Goal: Task Accomplishment & Management: Manage account settings

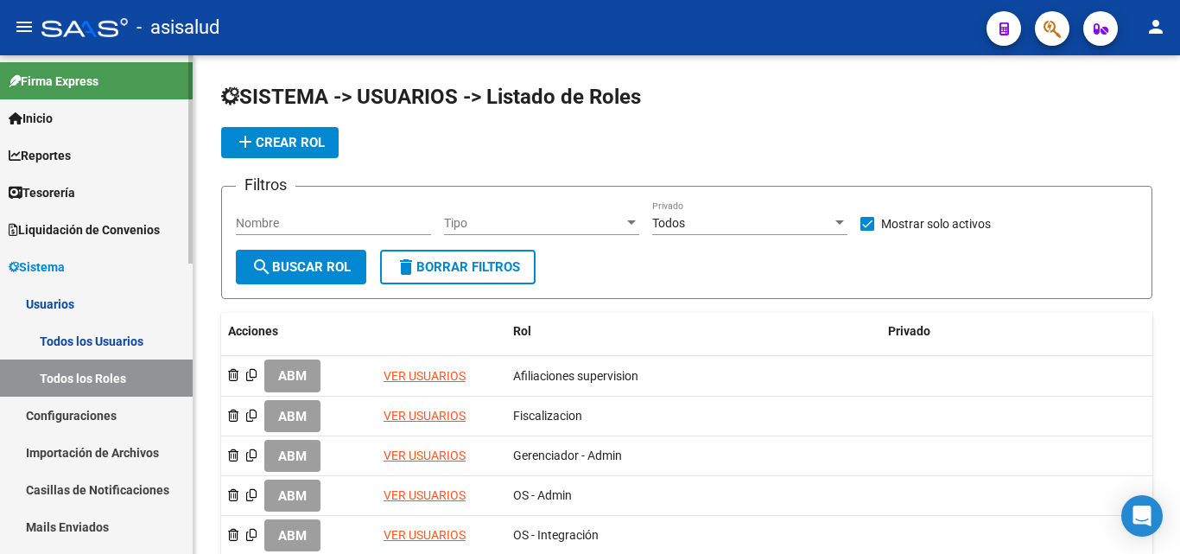
click at [54, 269] on span "Sistema" at bounding box center [37, 266] width 56 height 19
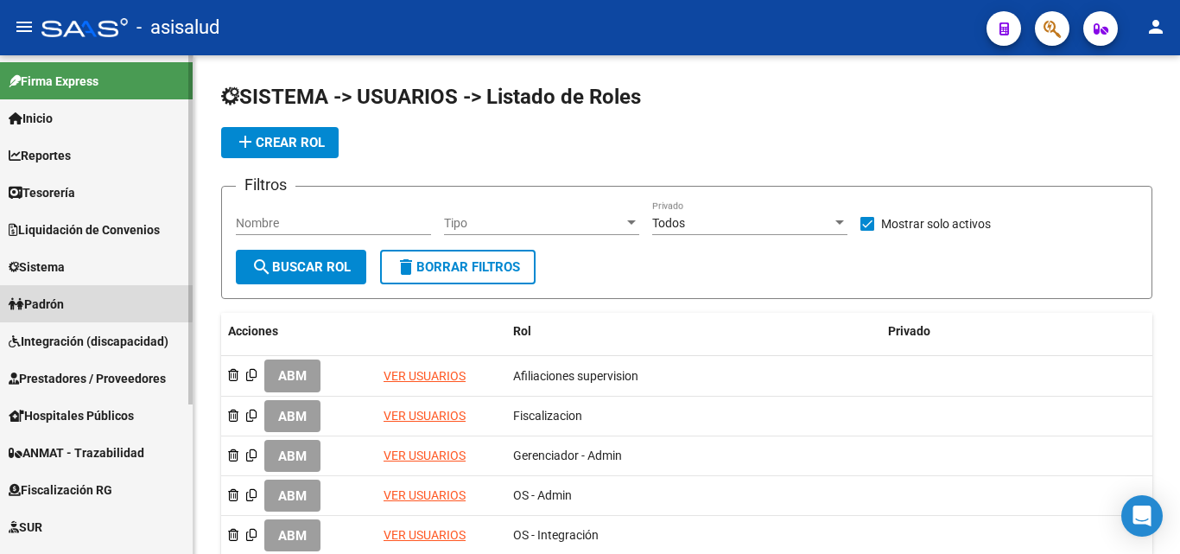
click at [79, 301] on link "Padrón" at bounding box center [96, 303] width 193 height 37
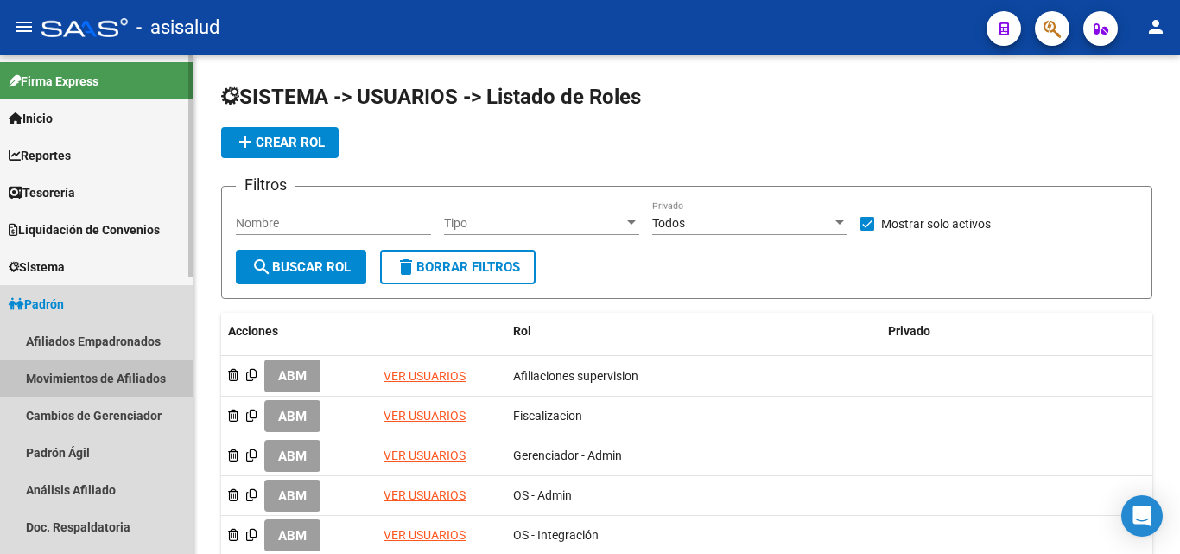
click at [39, 375] on link "Movimientos de Afiliados" at bounding box center [96, 377] width 193 height 37
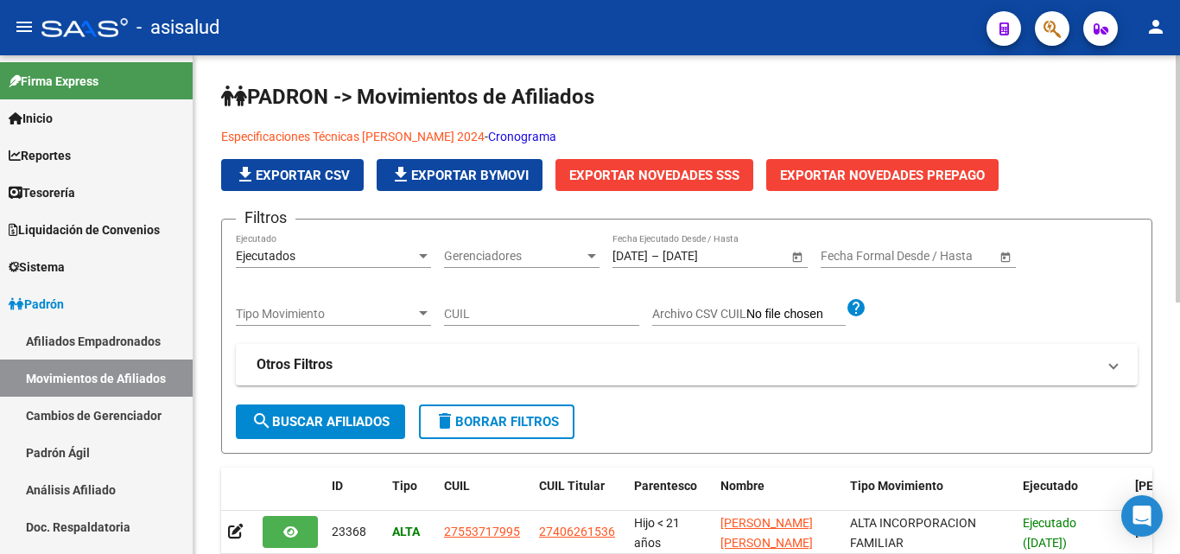
click at [518, 136] on link "Cronograma" at bounding box center [522, 137] width 68 height 14
click at [117, 377] on link "Movimientos de Afiliados" at bounding box center [96, 377] width 193 height 37
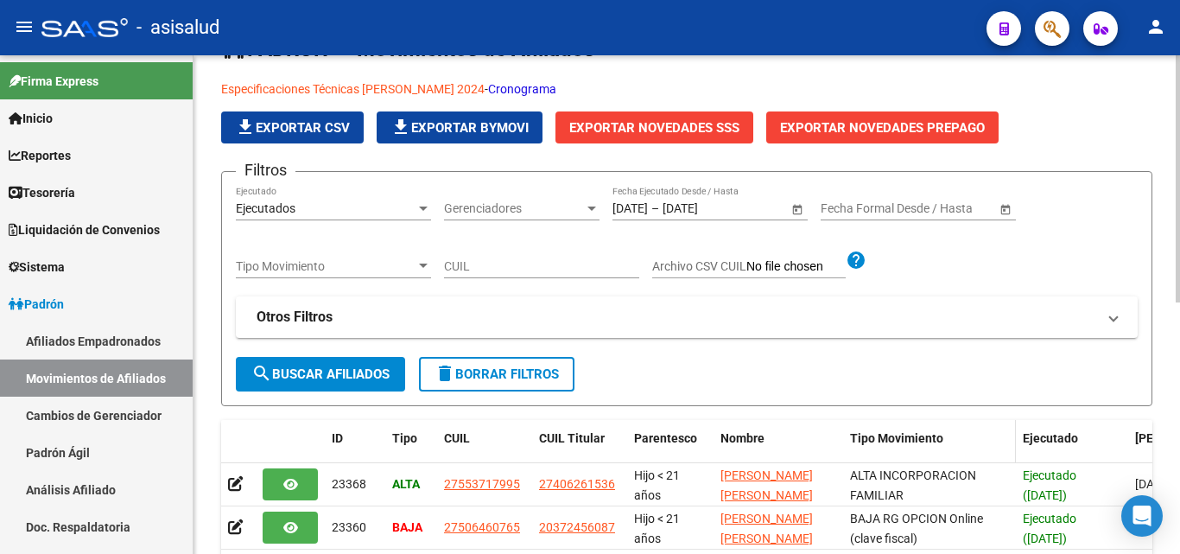
scroll to position [86, 0]
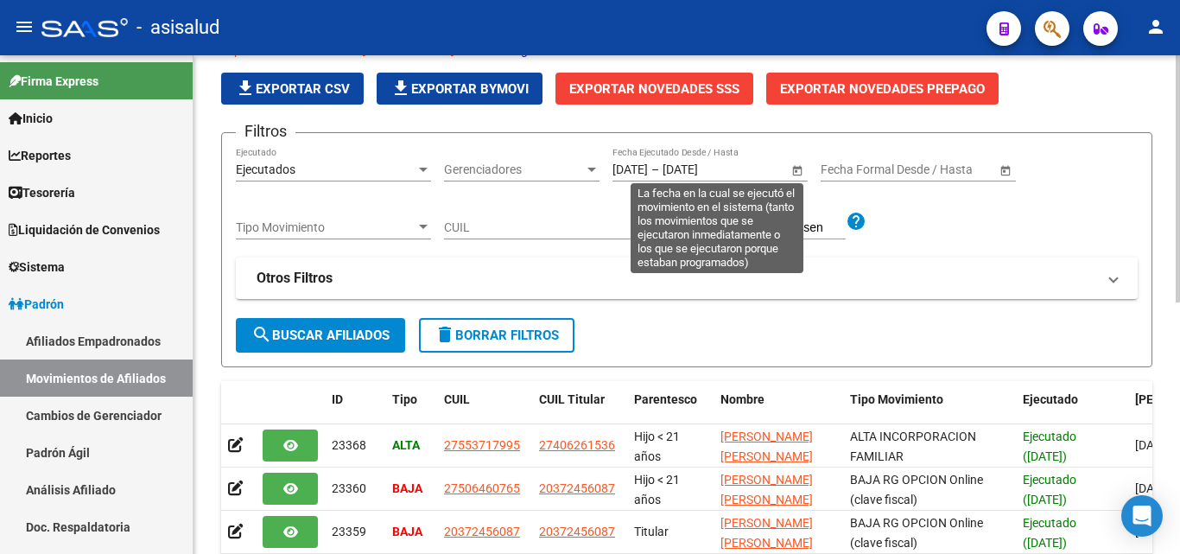
click at [795, 172] on span "Open calendar" at bounding box center [796, 169] width 41 height 41
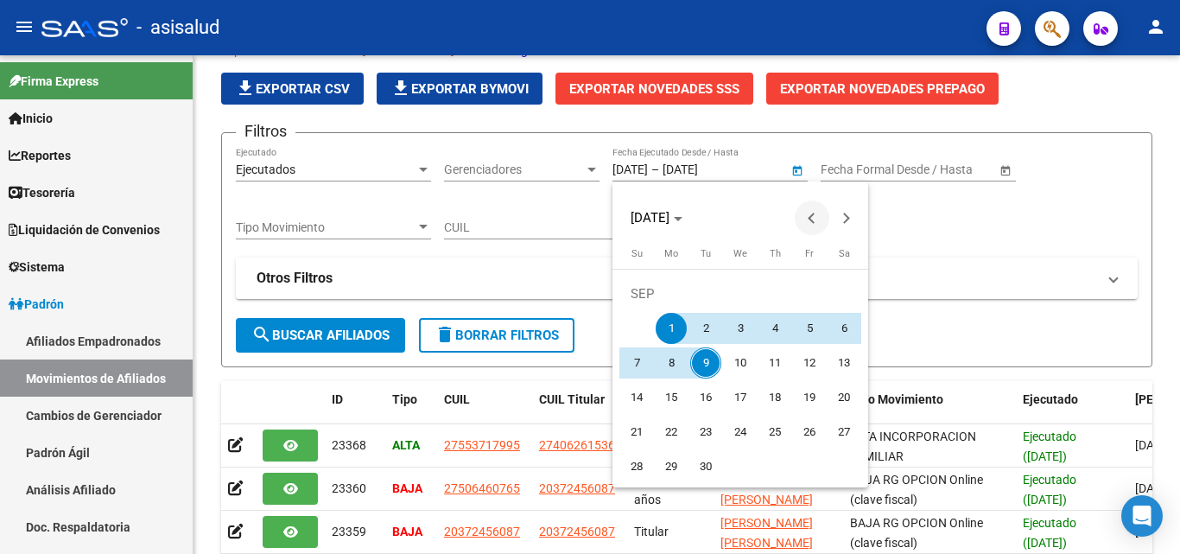
click at [816, 212] on span "Previous month" at bounding box center [812, 217] width 35 height 35
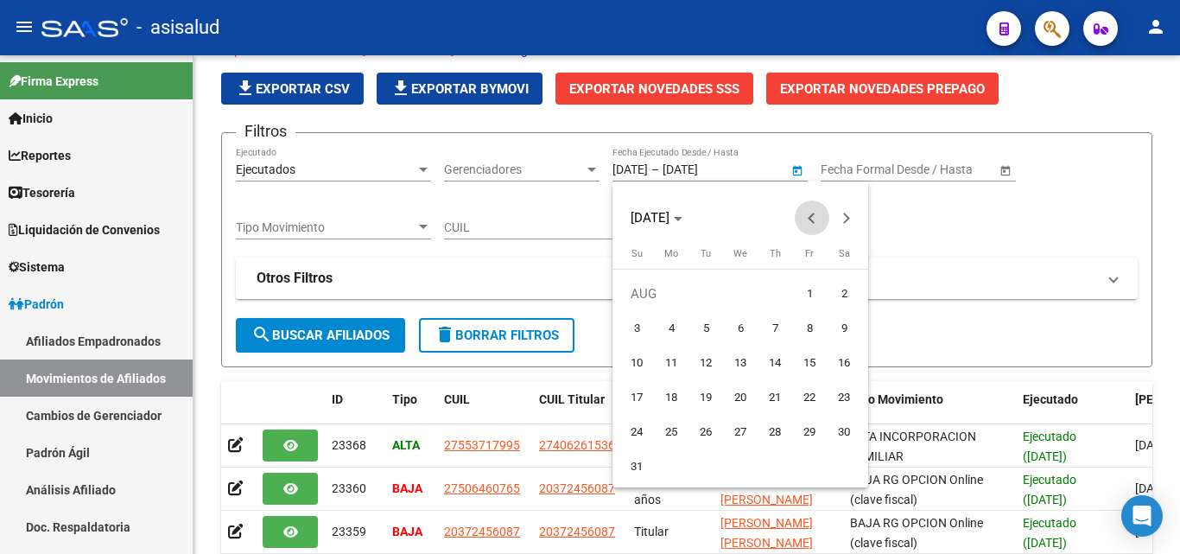
click at [816, 212] on span "Previous month" at bounding box center [812, 217] width 35 height 35
click at [851, 224] on span "Next month" at bounding box center [846, 217] width 35 height 35
click at [708, 324] on span "1" at bounding box center [705, 328] width 31 height 31
type input "[DATE]"
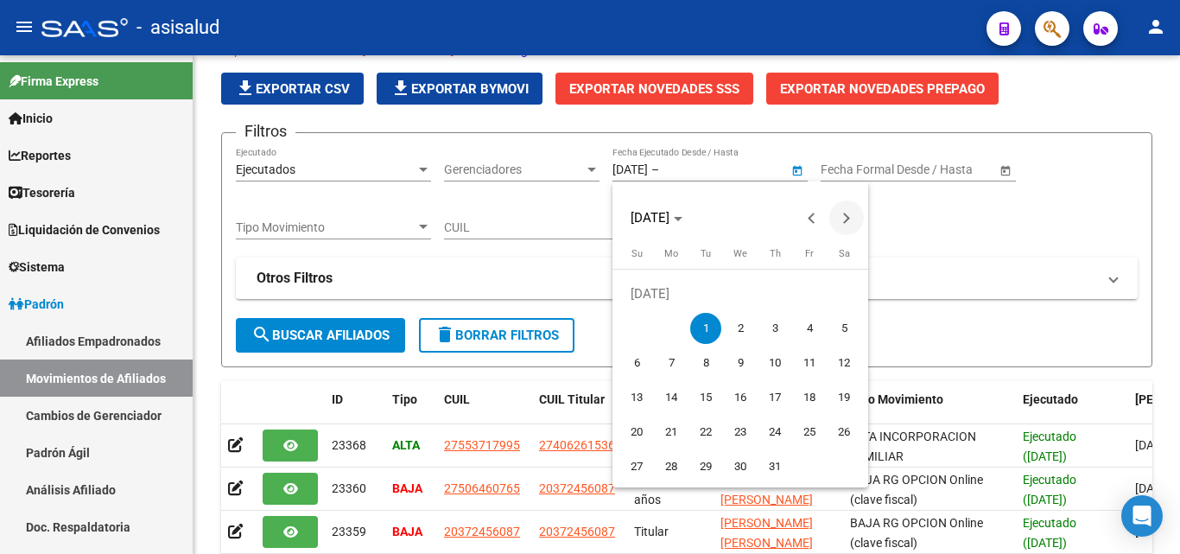
click at [849, 222] on span "Next month" at bounding box center [846, 217] width 35 height 35
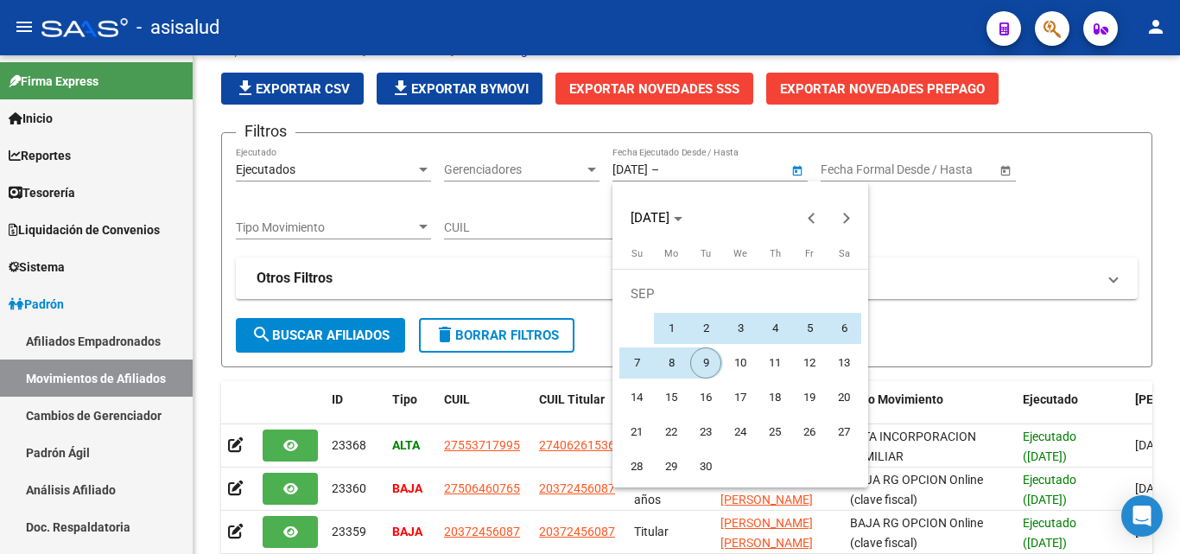
click at [709, 364] on span "9" at bounding box center [705, 362] width 31 height 31
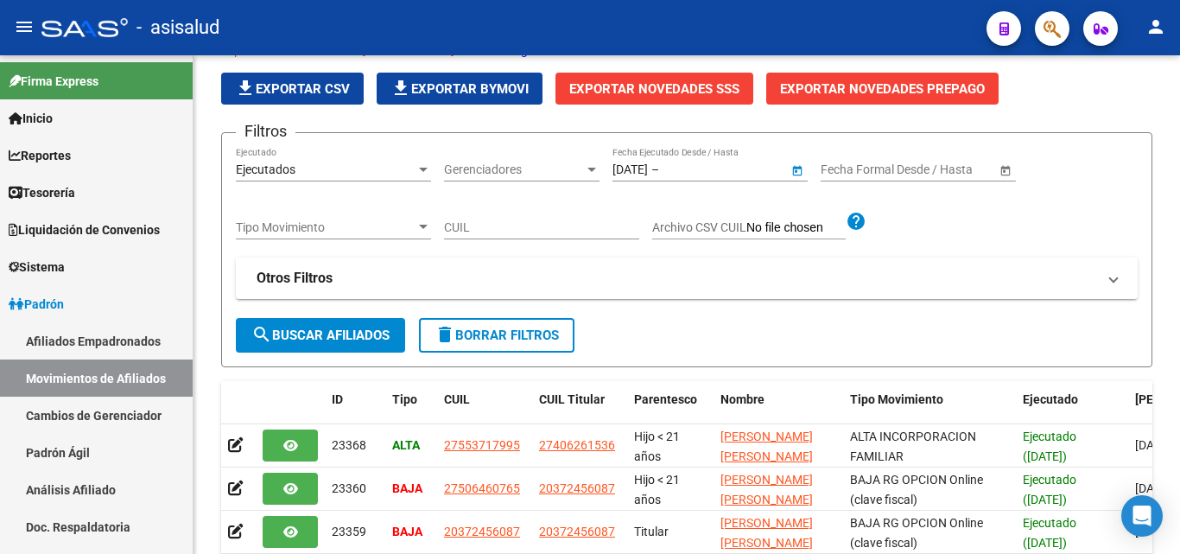
type input "[DATE]"
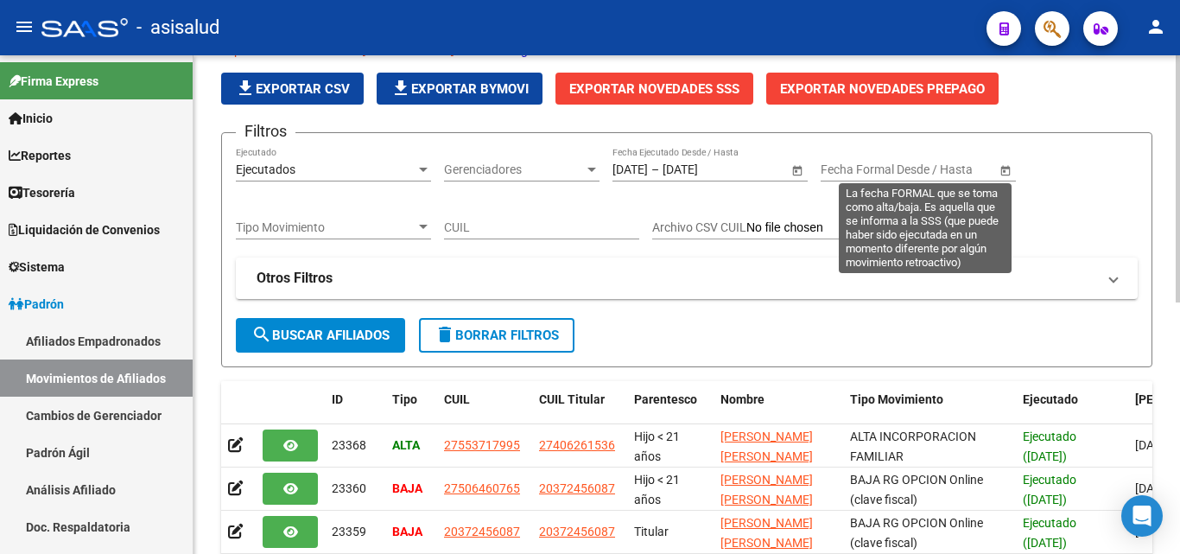
click at [1005, 167] on span "Open calendar" at bounding box center [1005, 169] width 41 height 41
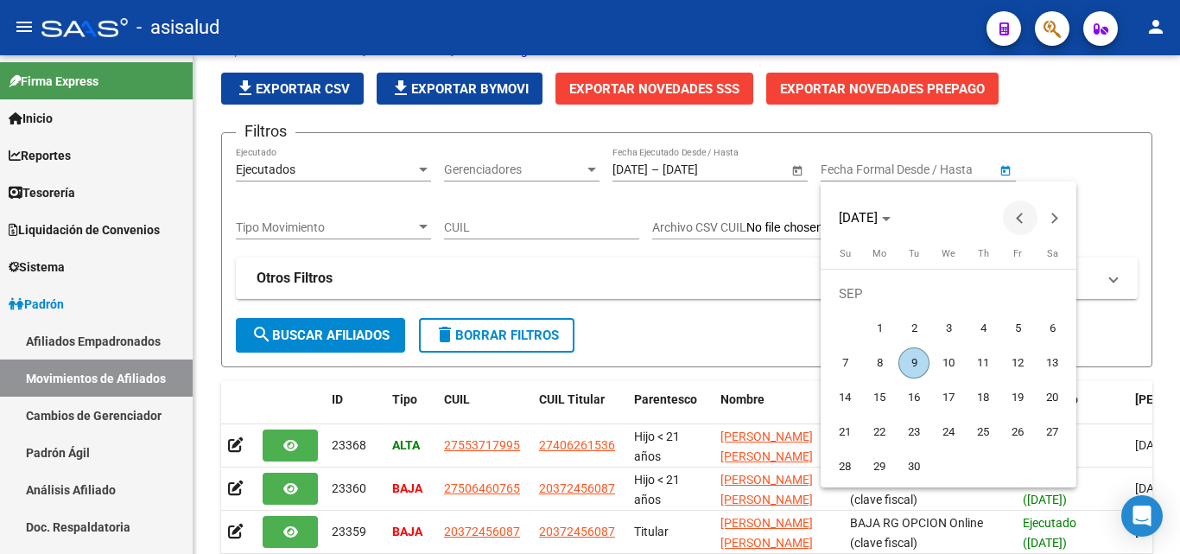
click at [1023, 223] on span "Previous month" at bounding box center [1020, 217] width 35 height 35
drag, startPoint x: 922, startPoint y: 323, endPoint x: 948, endPoint y: 315, distance: 27.0
click at [924, 323] on span "1" at bounding box center [913, 328] width 31 height 31
type input "[DATE]"
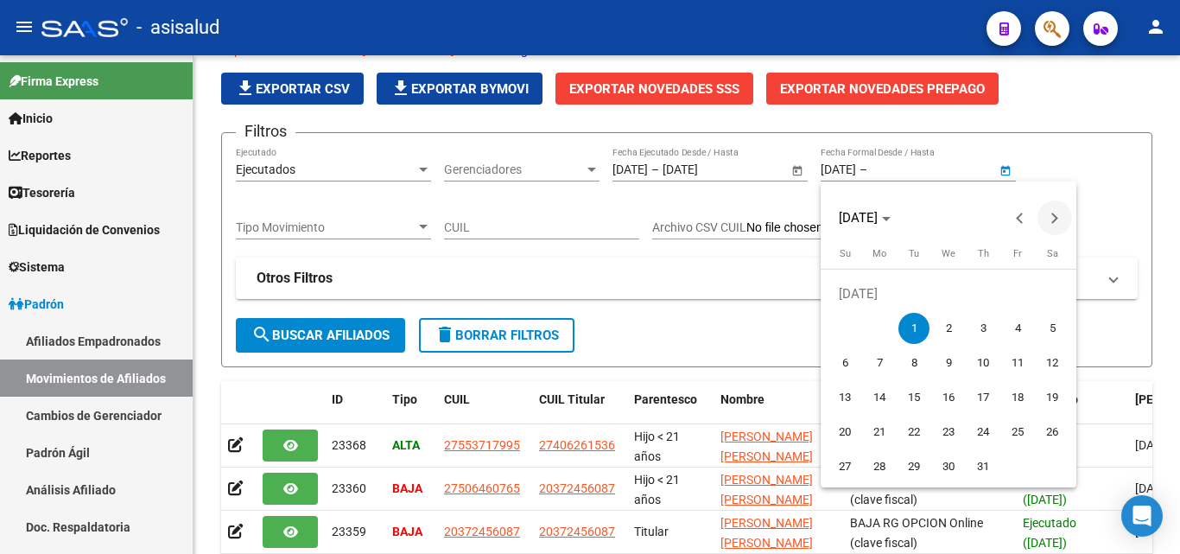
click at [1057, 218] on button "Next month" at bounding box center [1054, 217] width 35 height 35
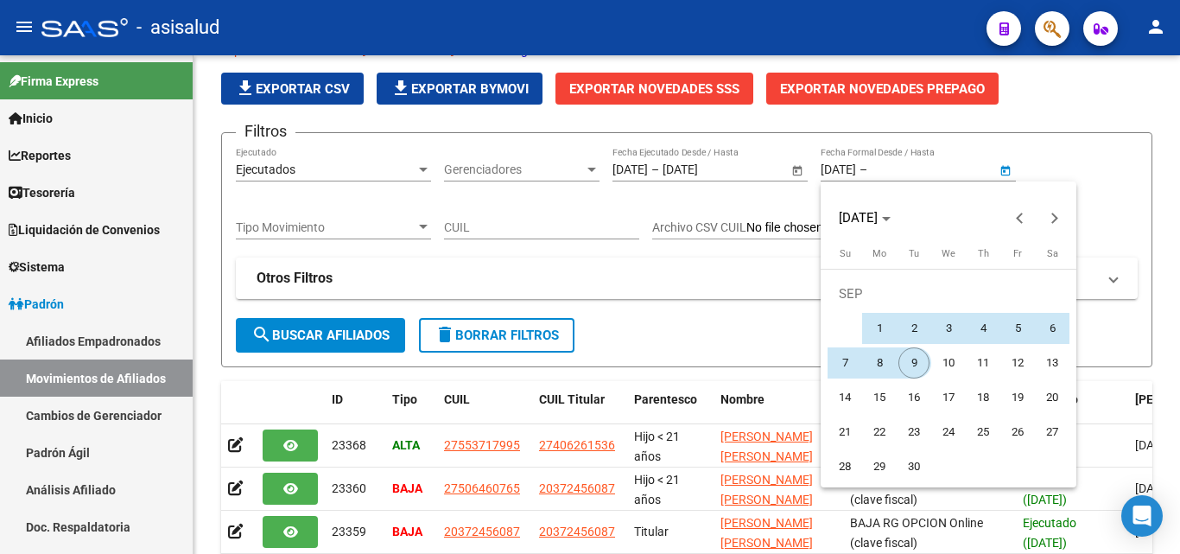
click at [918, 364] on span "9" at bounding box center [913, 362] width 31 height 31
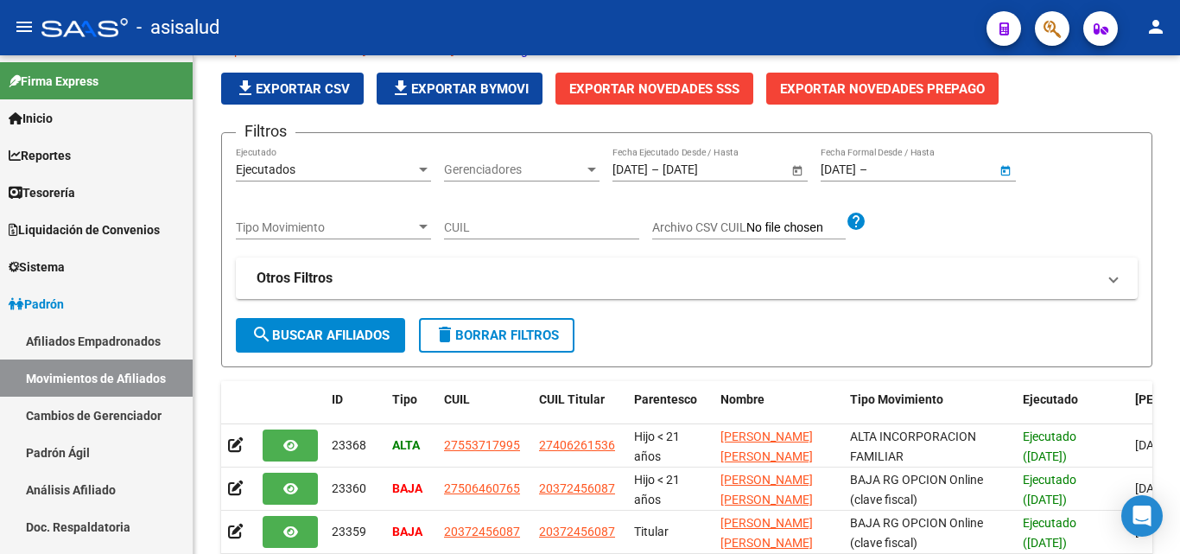
type input "[DATE]"
click at [340, 335] on span "search Buscar Afiliados" at bounding box center [320, 335] width 138 height 16
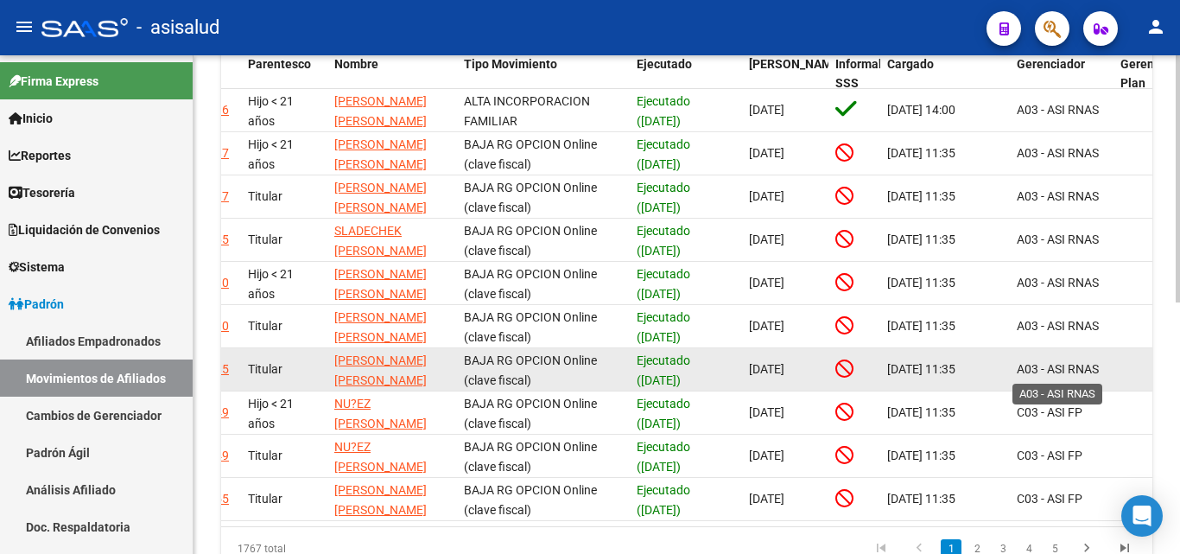
scroll to position [508, 0]
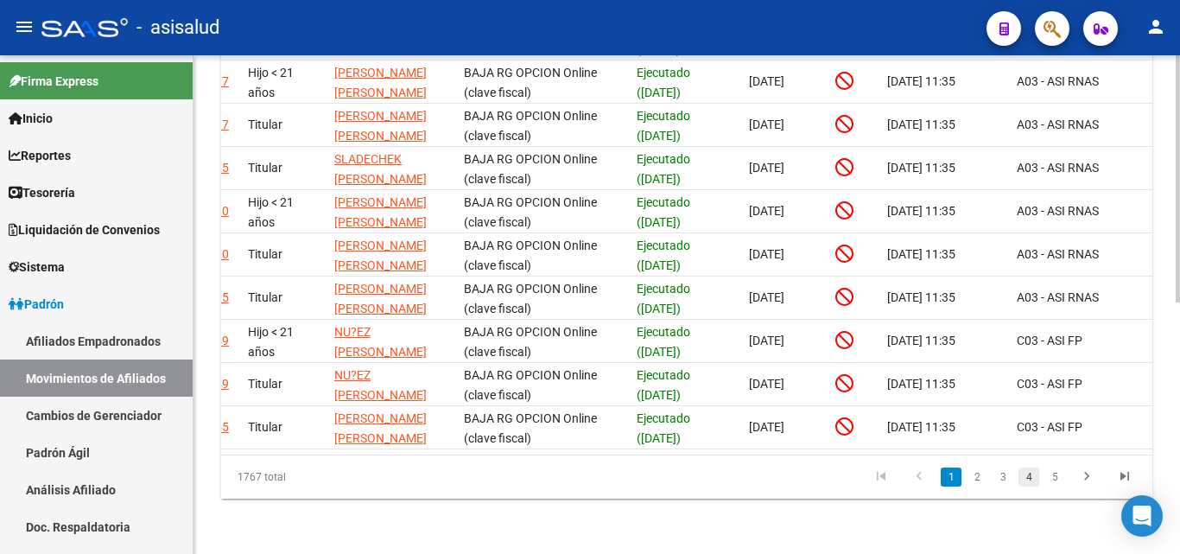
click at [1028, 473] on link "4" at bounding box center [1028, 476] width 21 height 19
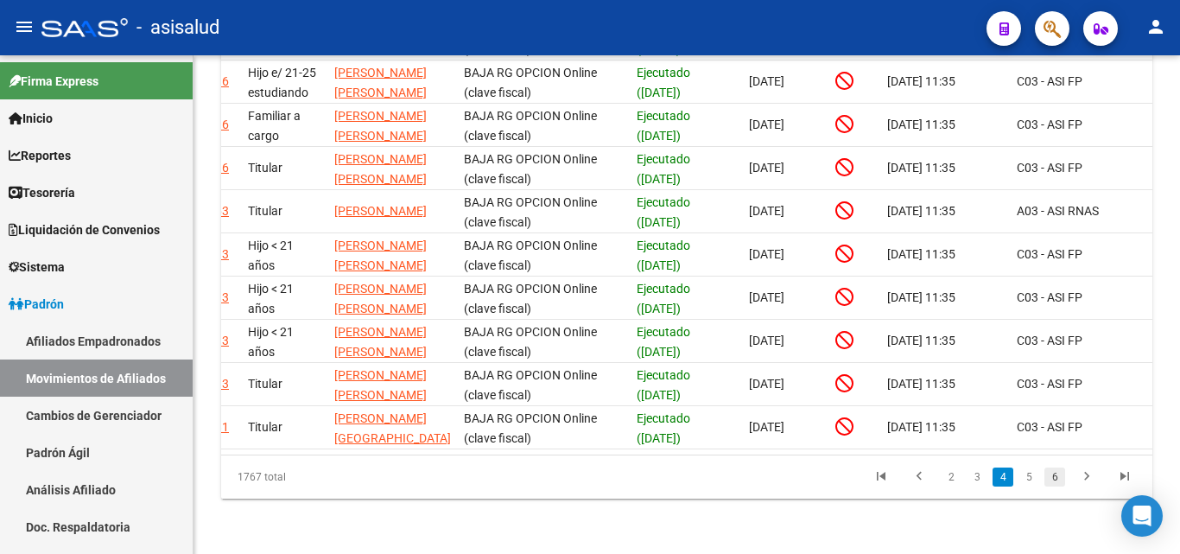
click at [1061, 479] on link "6" at bounding box center [1054, 476] width 21 height 19
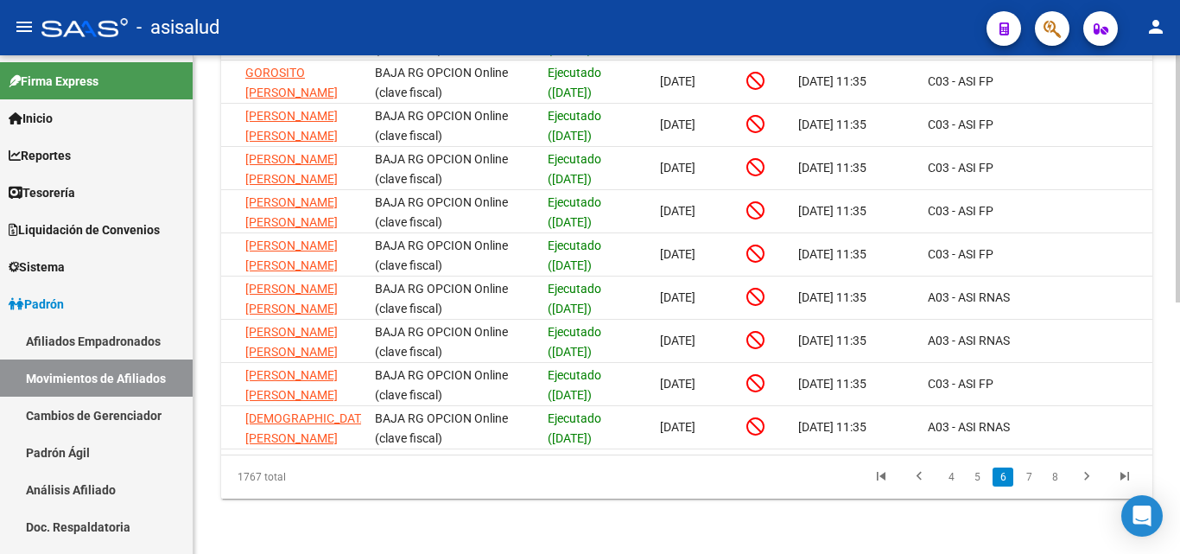
scroll to position [0, 484]
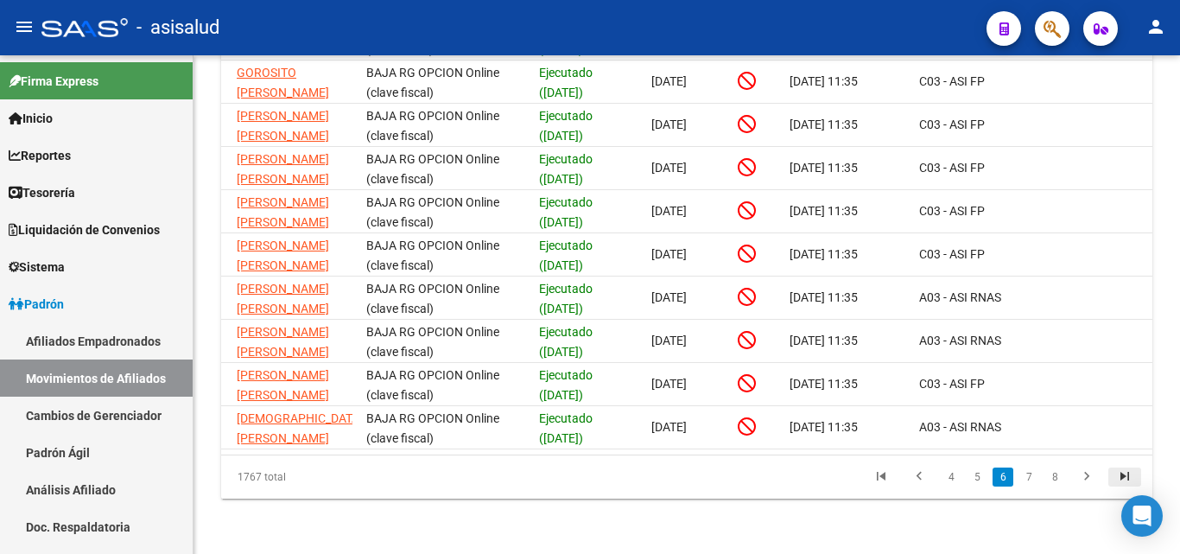
click at [1128, 477] on icon "go to last page" at bounding box center [1124, 478] width 22 height 21
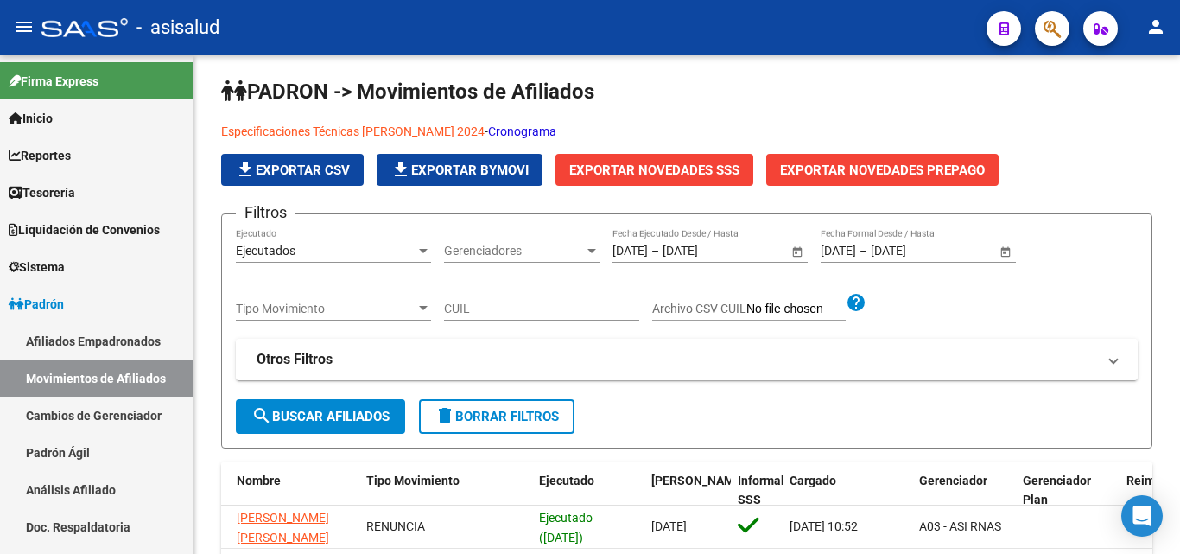
scroll to position [0, 0]
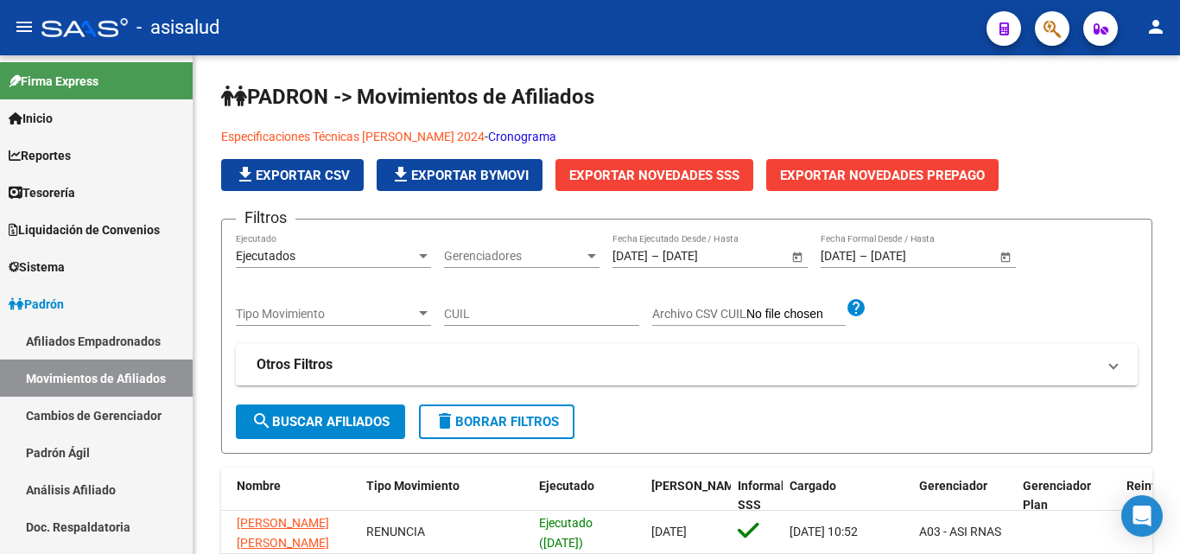
click at [649, 169] on span "Exportar Novedades SSS" at bounding box center [654, 176] width 170 height 16
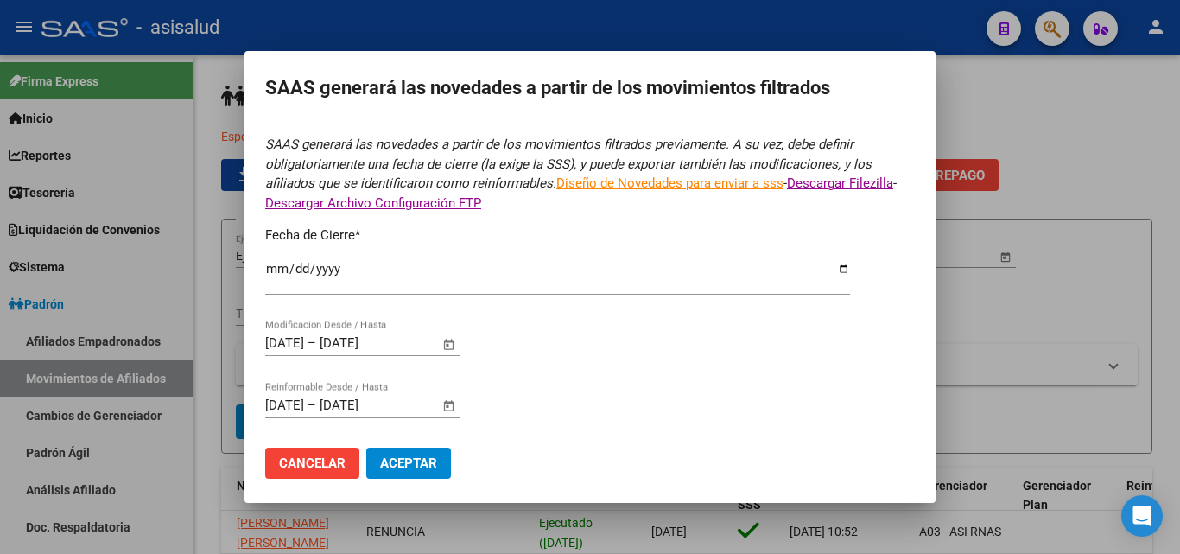
type input "[DATE]"
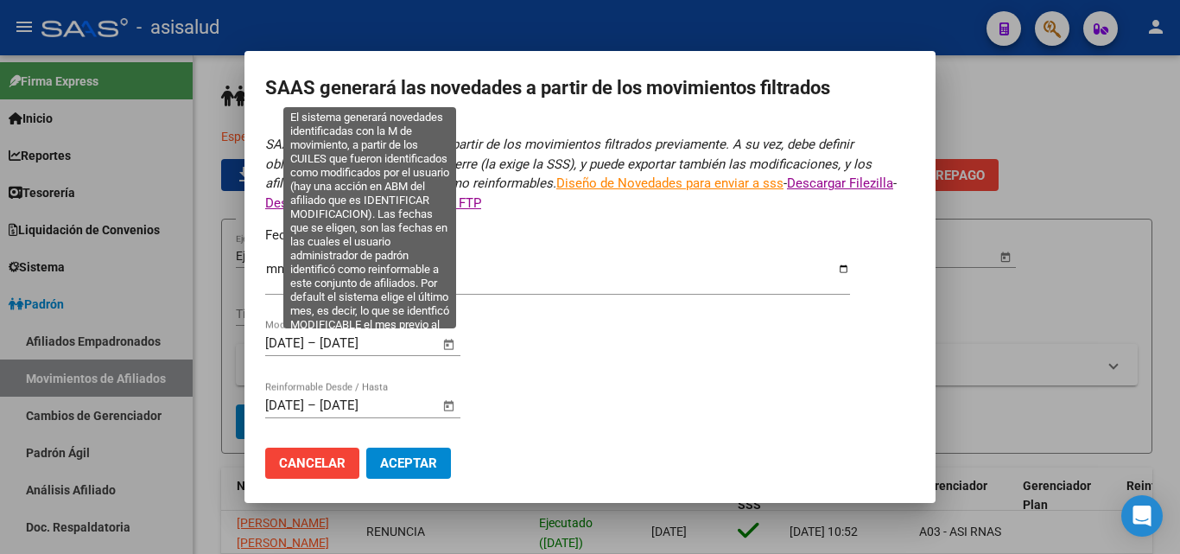
click at [455, 339] on span "Open calendar" at bounding box center [448, 343] width 41 height 41
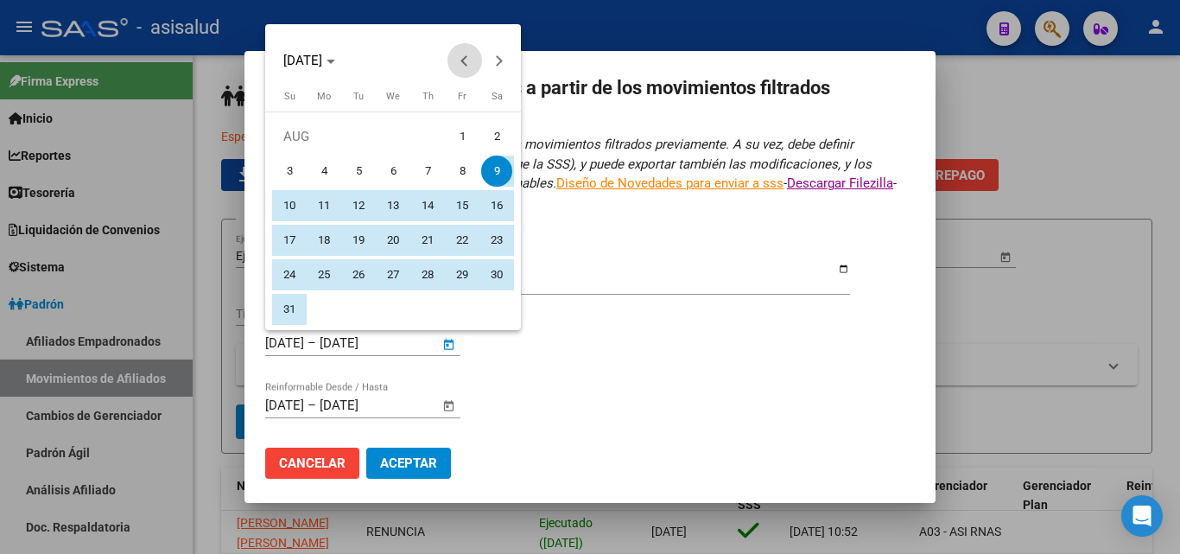
click at [470, 50] on span "Previous month" at bounding box center [464, 60] width 35 height 35
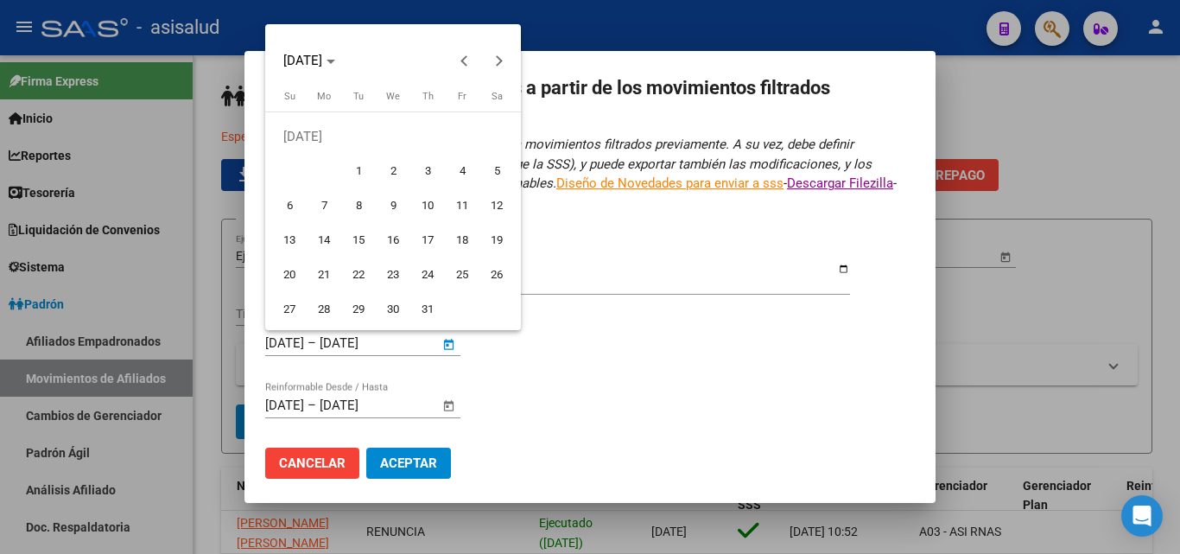
click at [356, 164] on span "1" at bounding box center [358, 170] width 31 height 31
type input "[DATE]"
click at [504, 58] on span "Next month" at bounding box center [499, 60] width 35 height 35
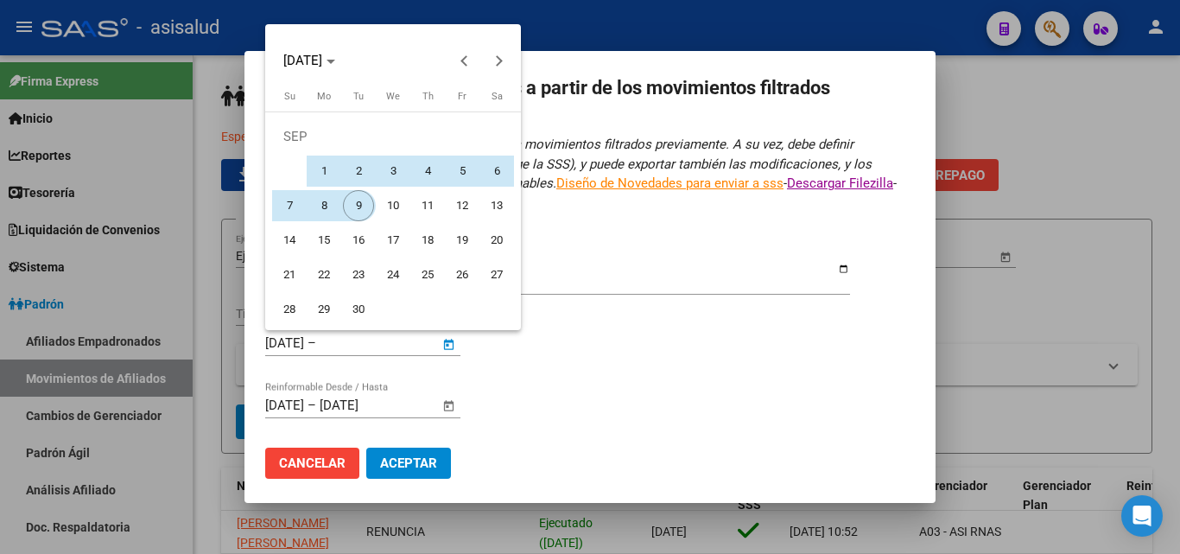
click at [365, 199] on span "9" at bounding box center [358, 205] width 31 height 31
type input "[DATE]"
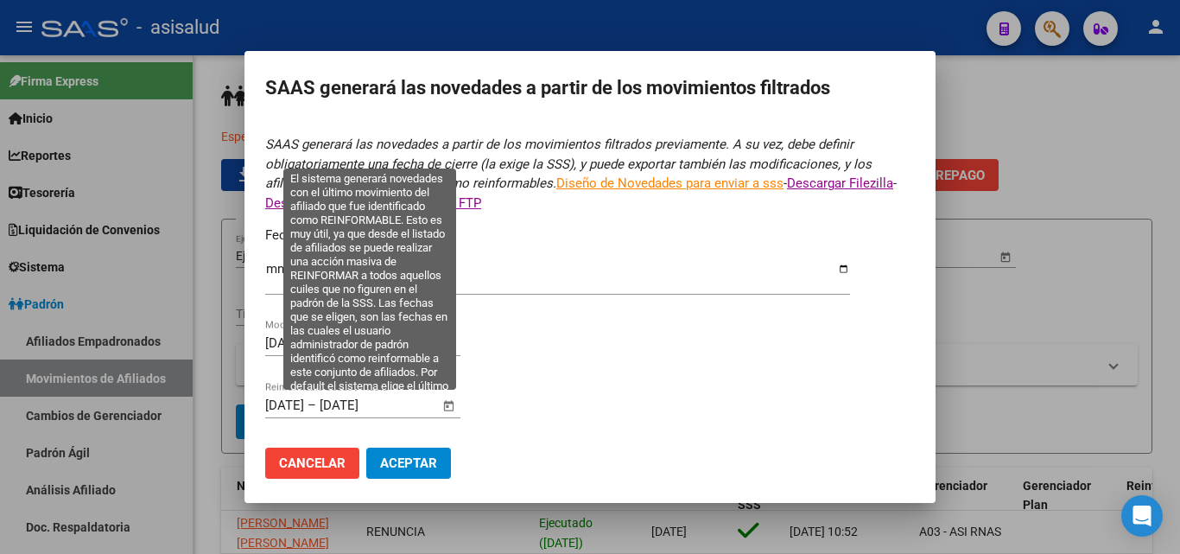
click at [449, 405] on span "Open calendar" at bounding box center [448, 405] width 41 height 41
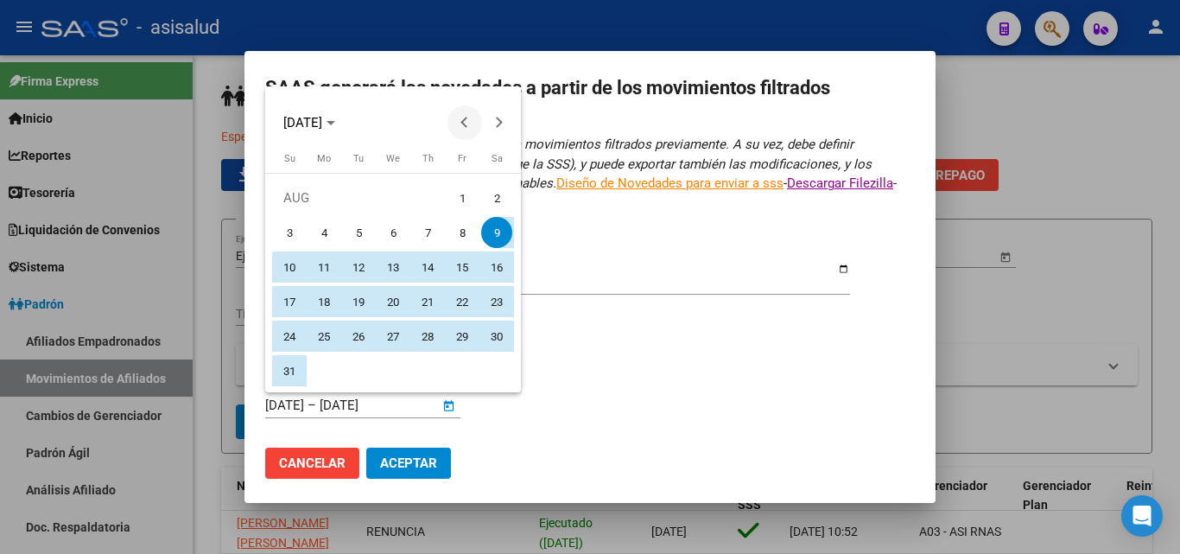
click at [469, 126] on span "Previous month" at bounding box center [464, 122] width 35 height 35
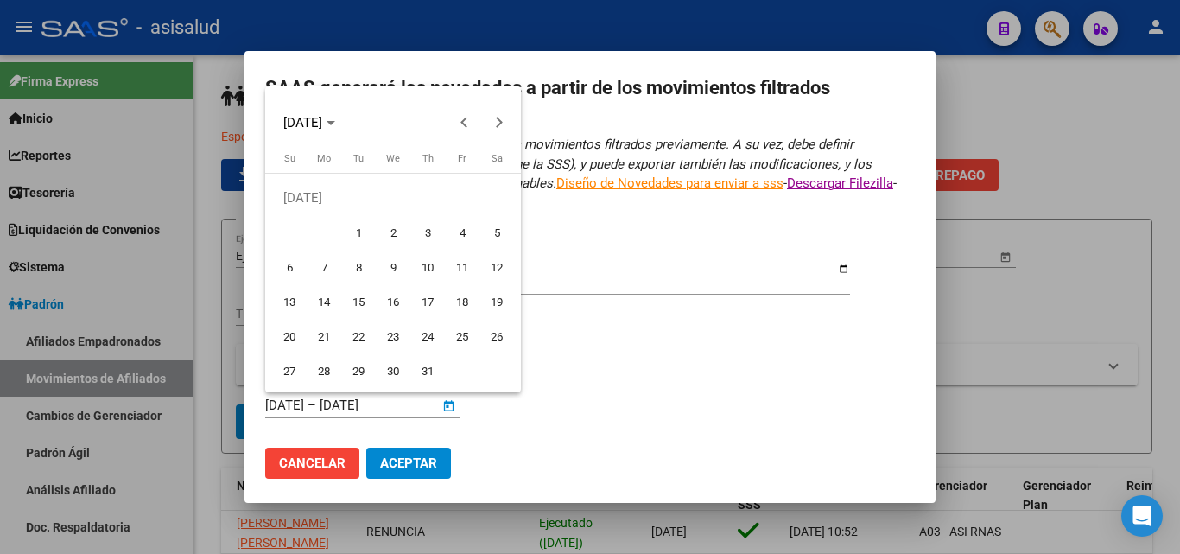
click at [368, 229] on span "1" at bounding box center [358, 232] width 31 height 31
type input "[DATE]"
click at [510, 118] on span "Next month" at bounding box center [499, 122] width 35 height 35
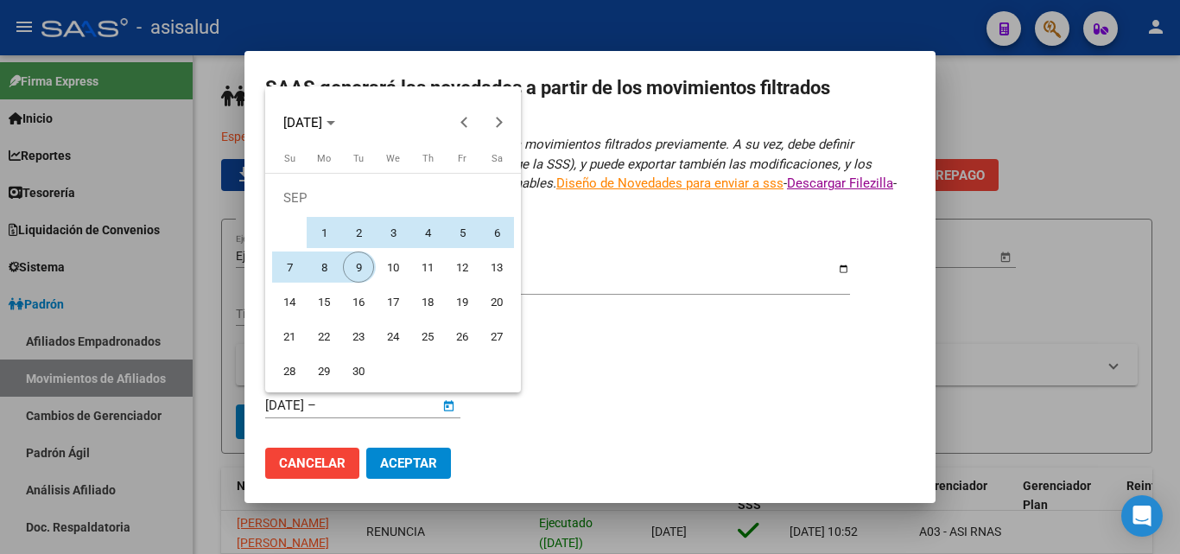
click at [365, 269] on span "9" at bounding box center [358, 266] width 31 height 31
type input "[DATE]"
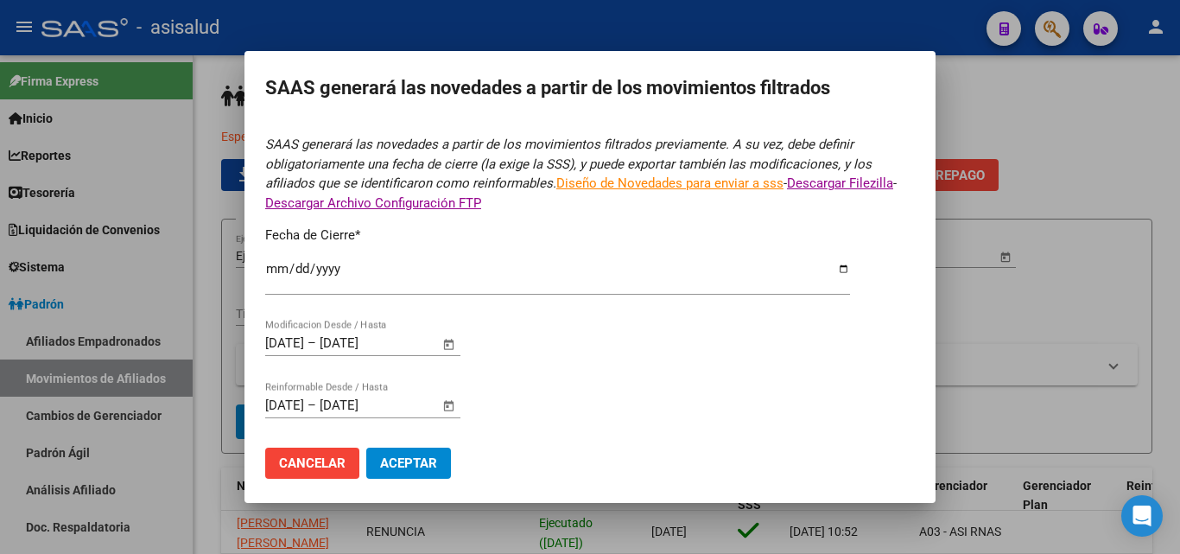
click at [400, 467] on span "Aceptar" at bounding box center [408, 463] width 57 height 16
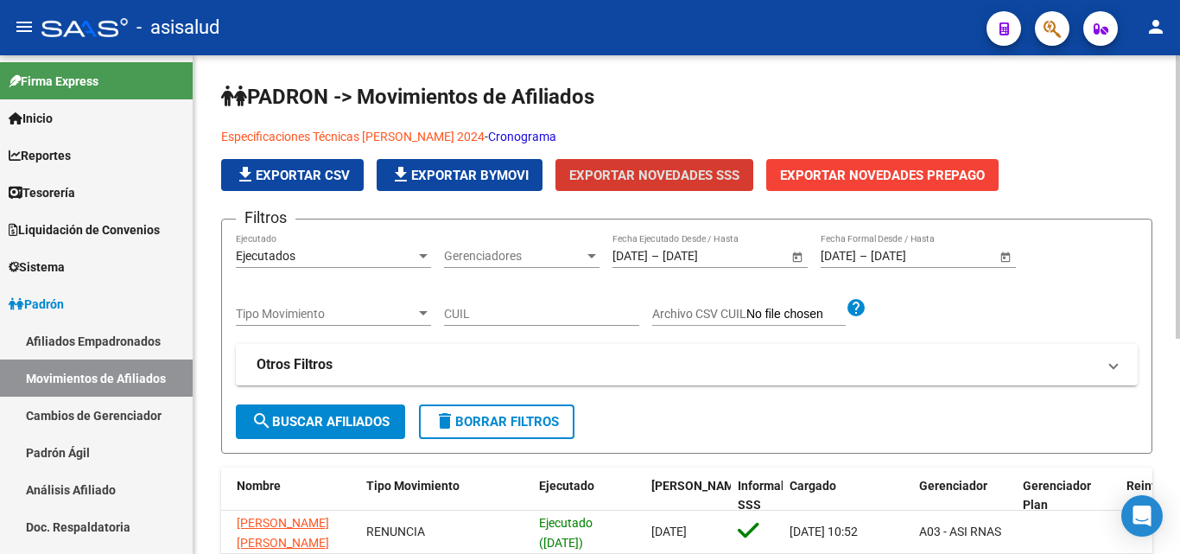
click at [299, 134] on link "Especificaciones Técnicas [PERSON_NAME] 2024" at bounding box center [352, 137] width 263 height 14
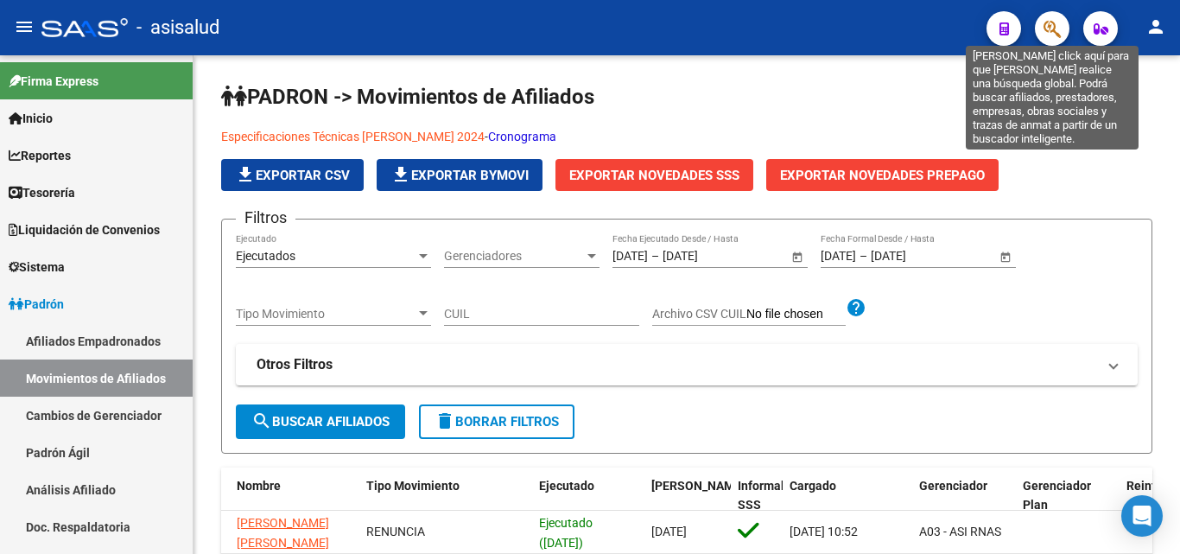
click at [1048, 28] on icon "button" at bounding box center [1051, 29] width 17 height 20
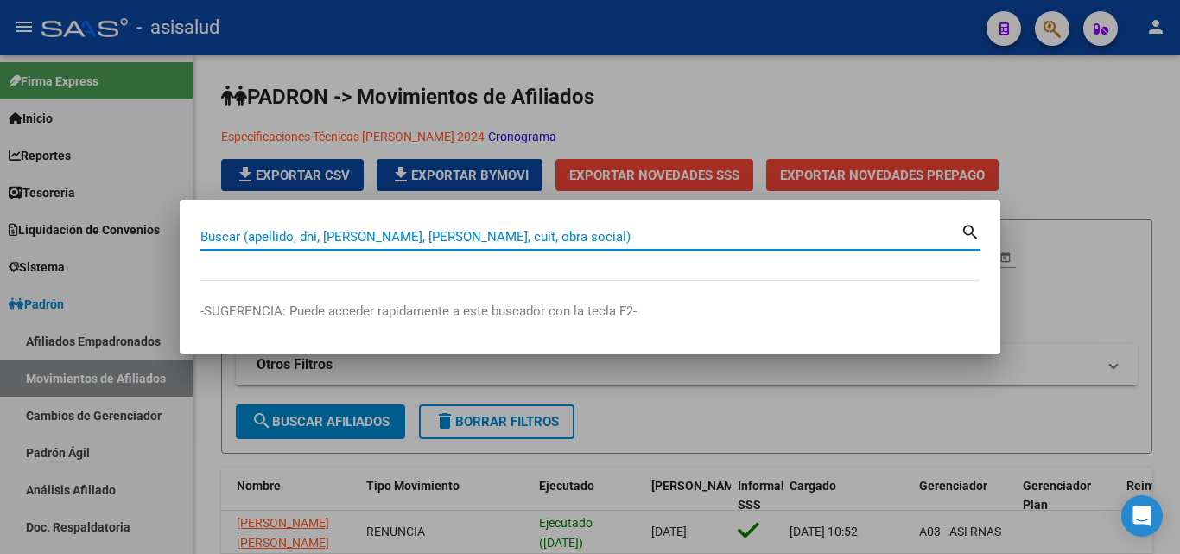
paste input "33300778|"
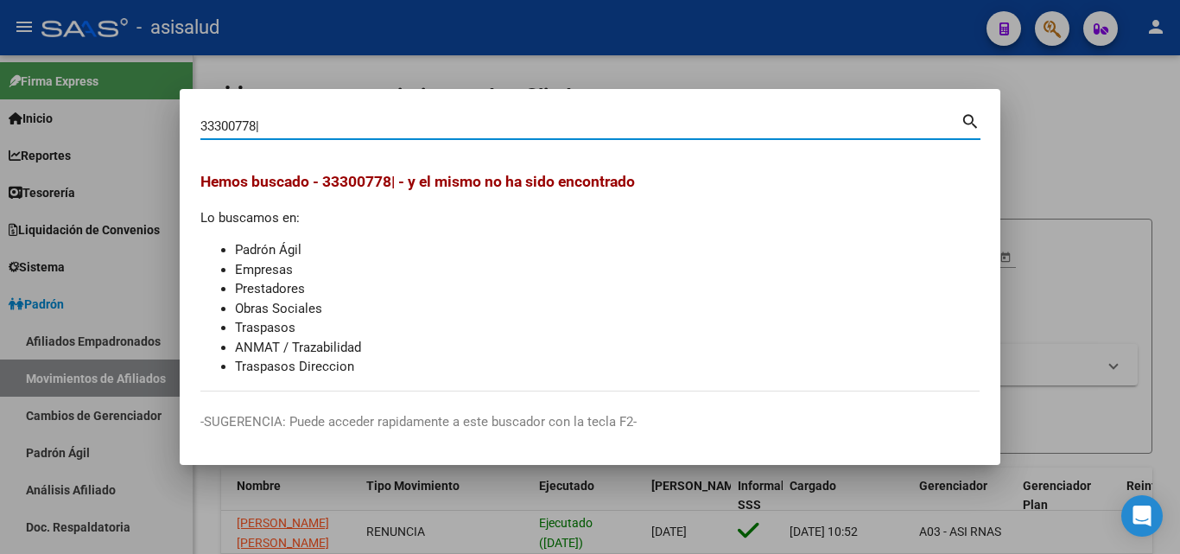
click at [390, 124] on input "33300778|" at bounding box center [580, 126] width 760 height 16
type input "33300778"
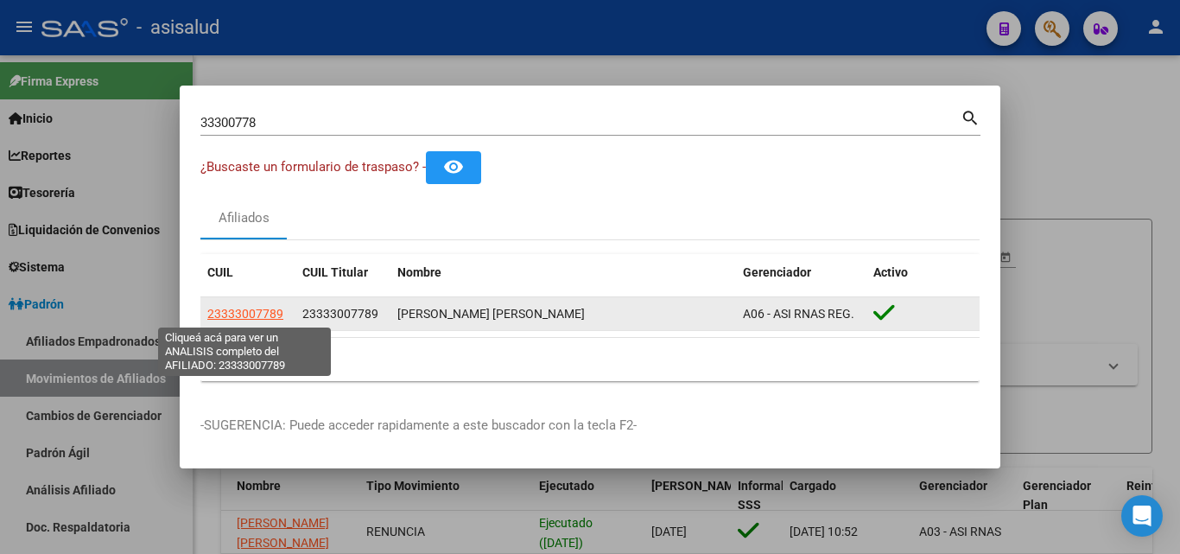
click at [234, 307] on span "23333007789" at bounding box center [245, 314] width 76 height 14
type textarea "23333007789"
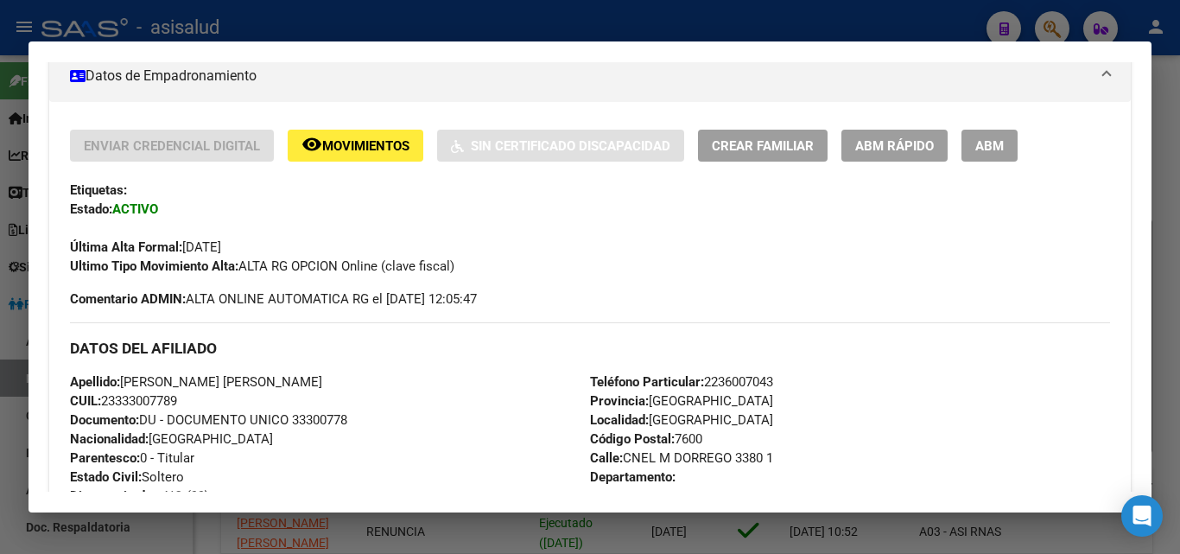
scroll to position [173, 0]
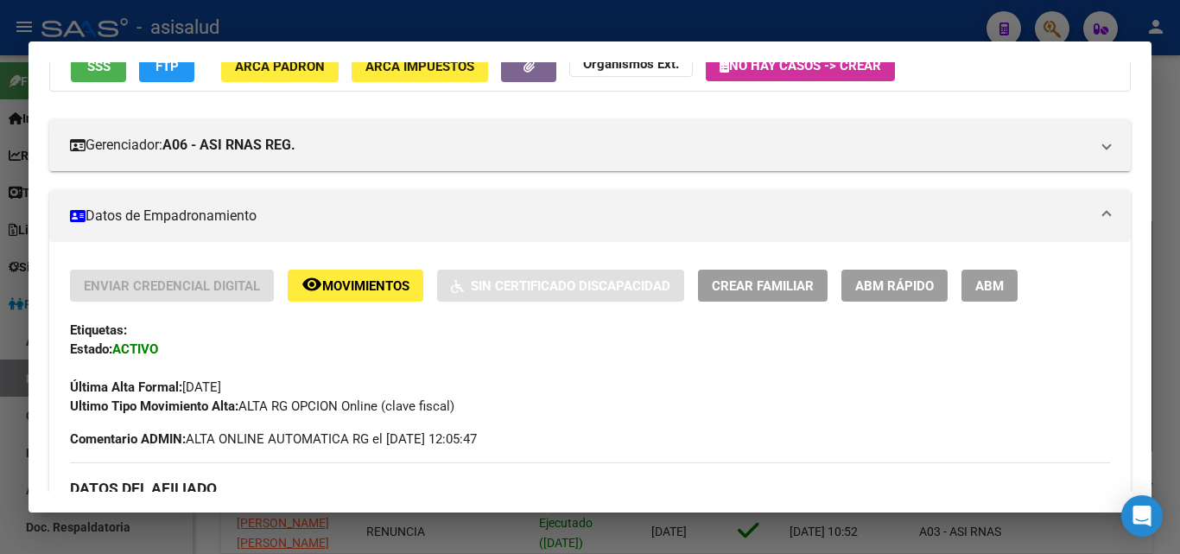
click at [875, 282] on span "ABM Rápido" at bounding box center [894, 286] width 79 height 16
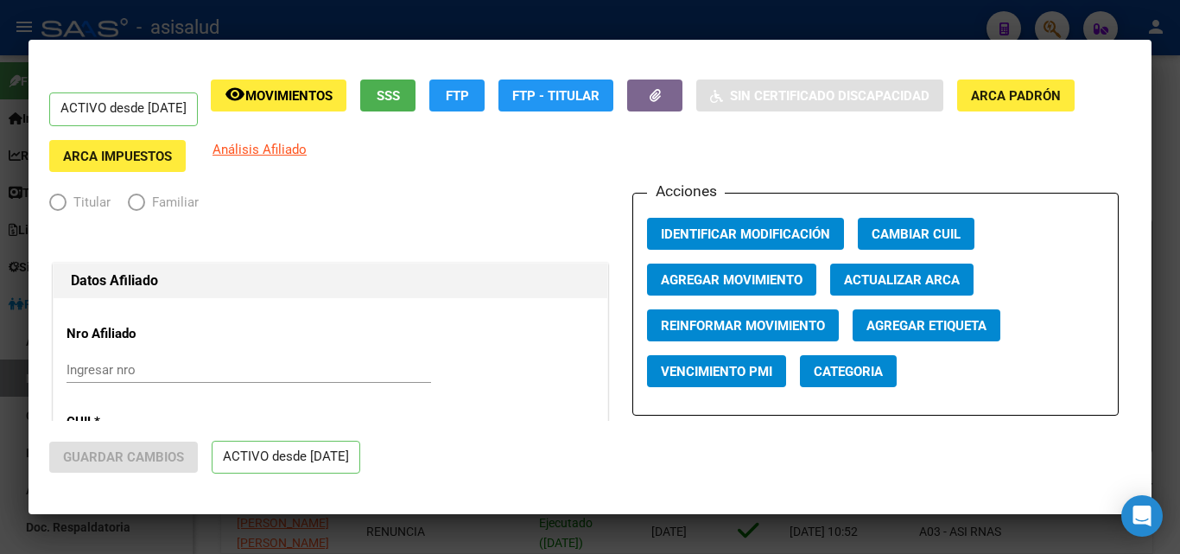
radio input "true"
type input "33-71249782-9"
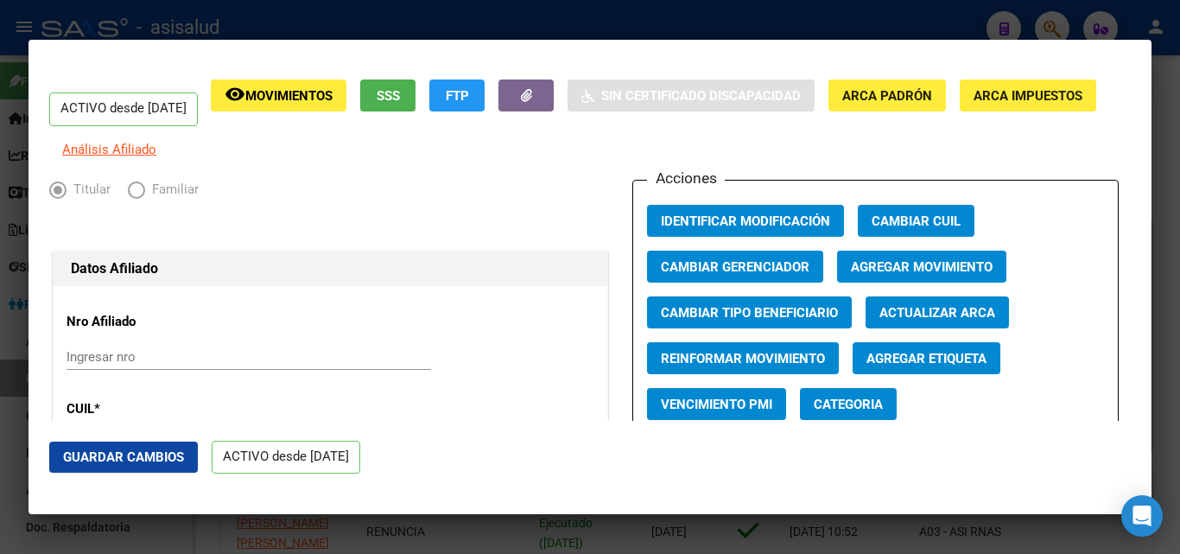
click at [974, 314] on button "Actualizar ARCA" at bounding box center [936, 312] width 143 height 32
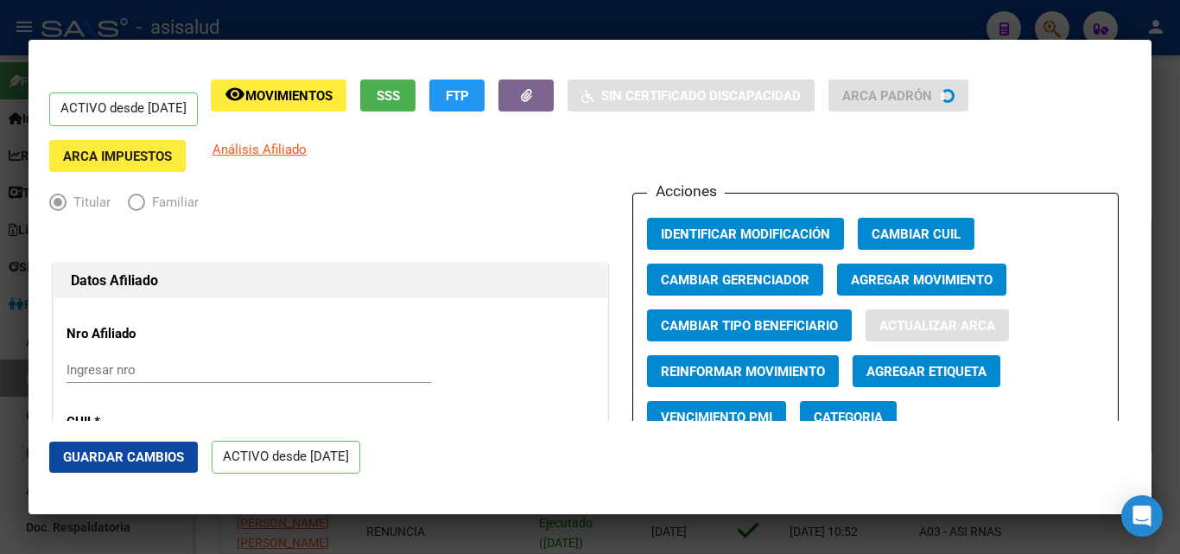
type input "[PERSON_NAME]"
type input "[DATE]"
type input "[GEOGRAPHIC_DATA]"
type input "CNEL M DORREGO"
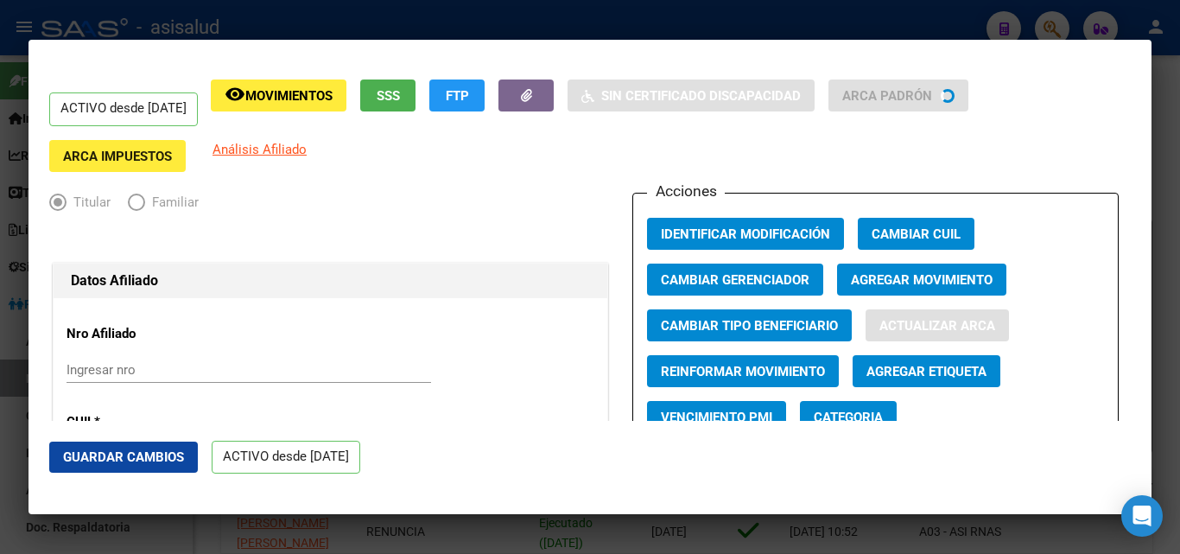
type input "3380"
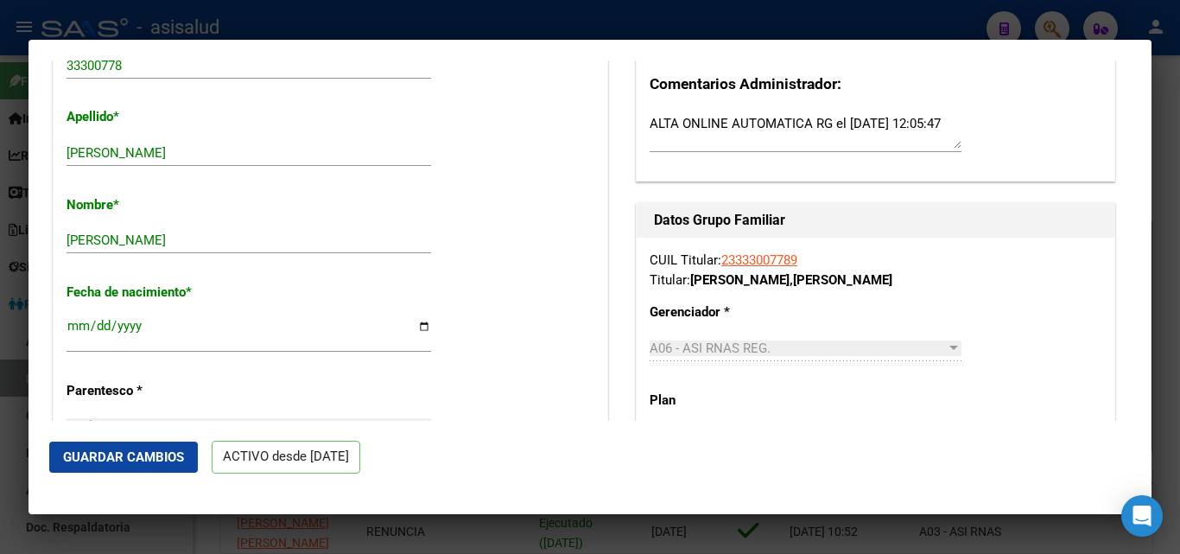
scroll to position [605, 0]
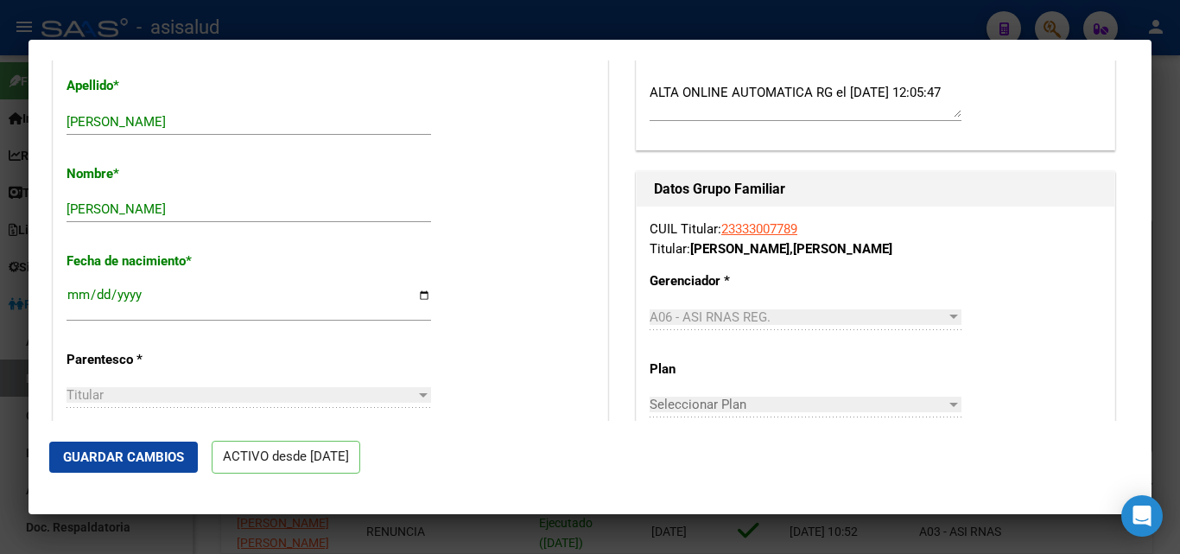
click at [143, 459] on span "Guardar Cambios" at bounding box center [123, 457] width 121 height 16
click at [357, 24] on div at bounding box center [590, 277] width 1180 height 554
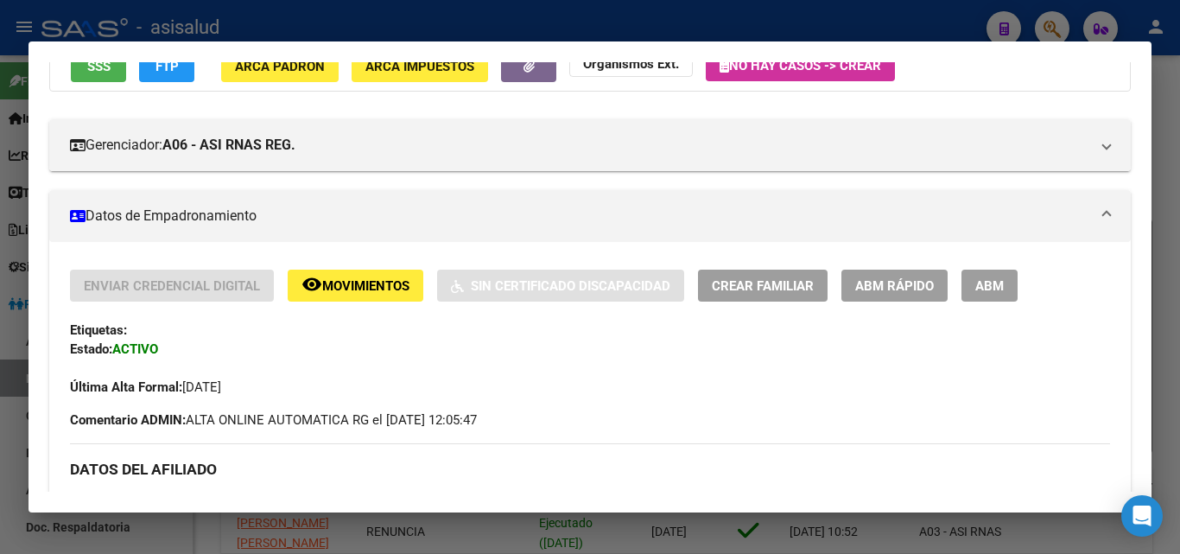
click at [799, 19] on div at bounding box center [590, 277] width 1180 height 554
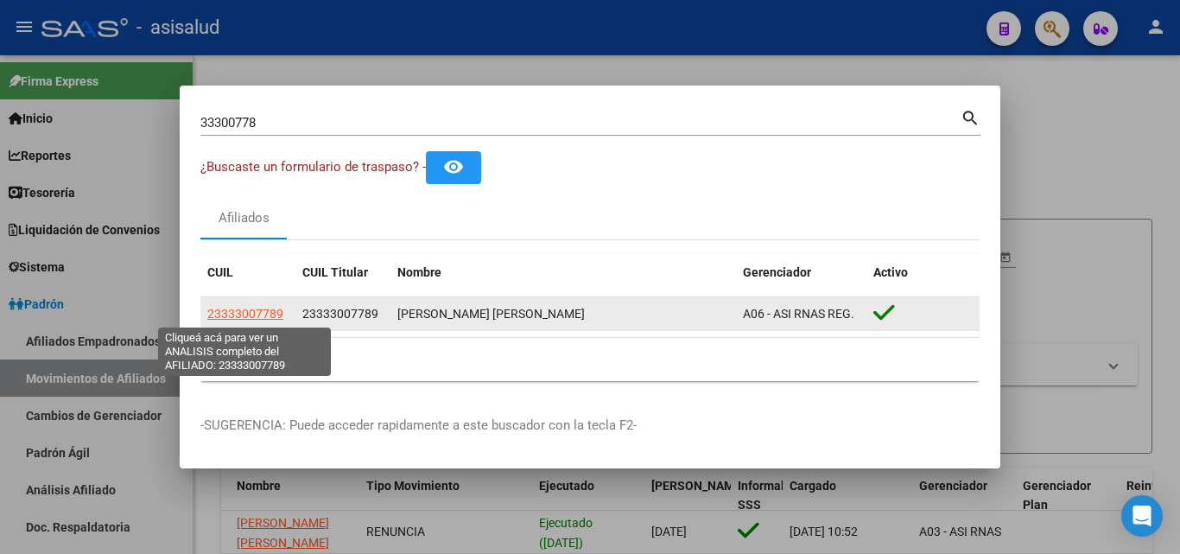
click at [239, 307] on span "23333007789" at bounding box center [245, 314] width 76 height 14
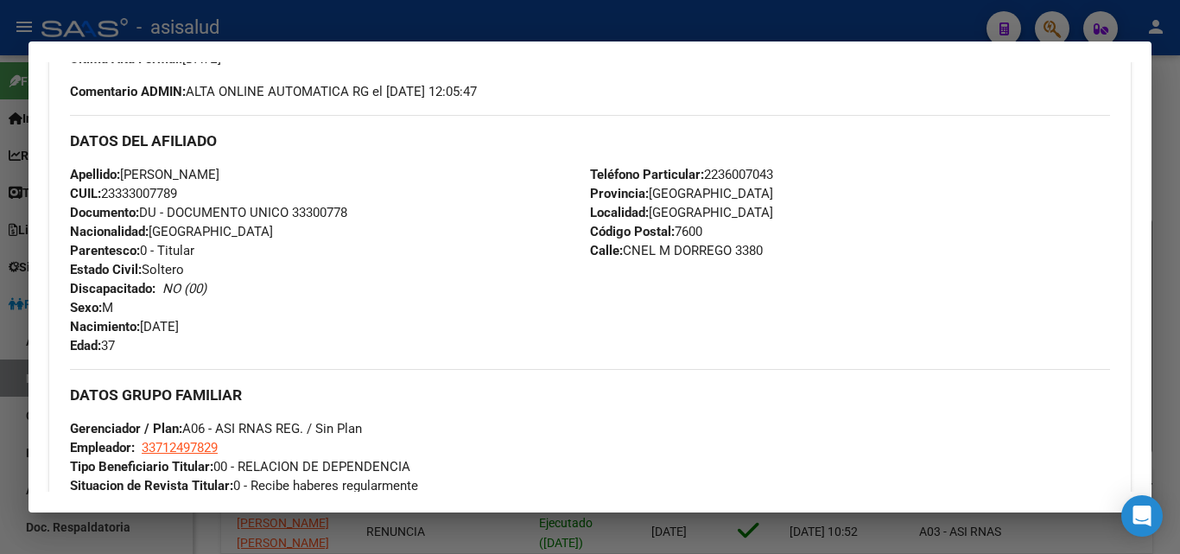
scroll to position [496, 0]
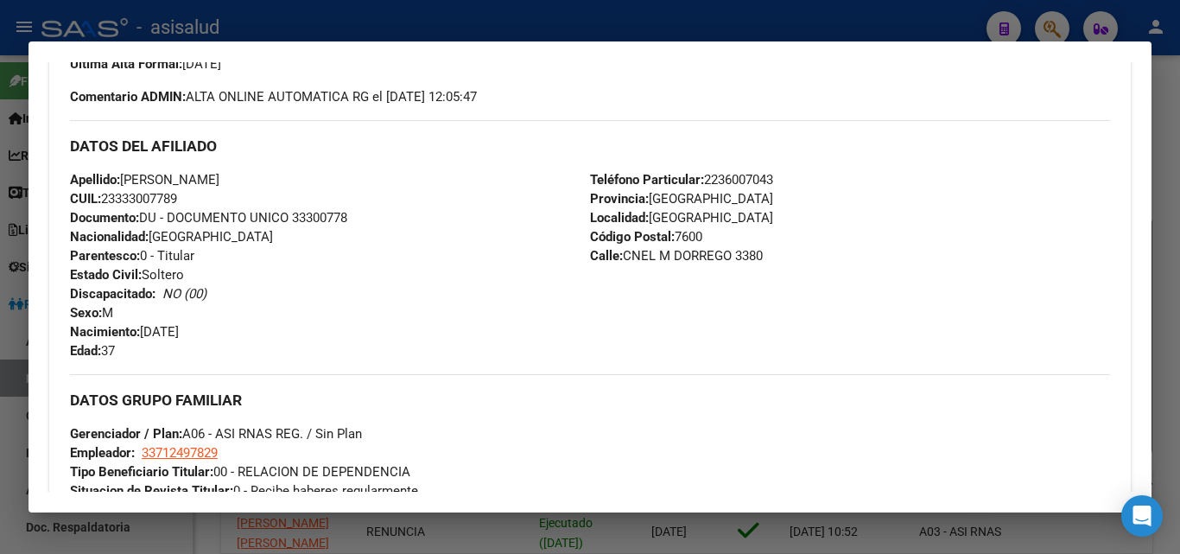
click at [826, 29] on div at bounding box center [590, 277] width 1180 height 554
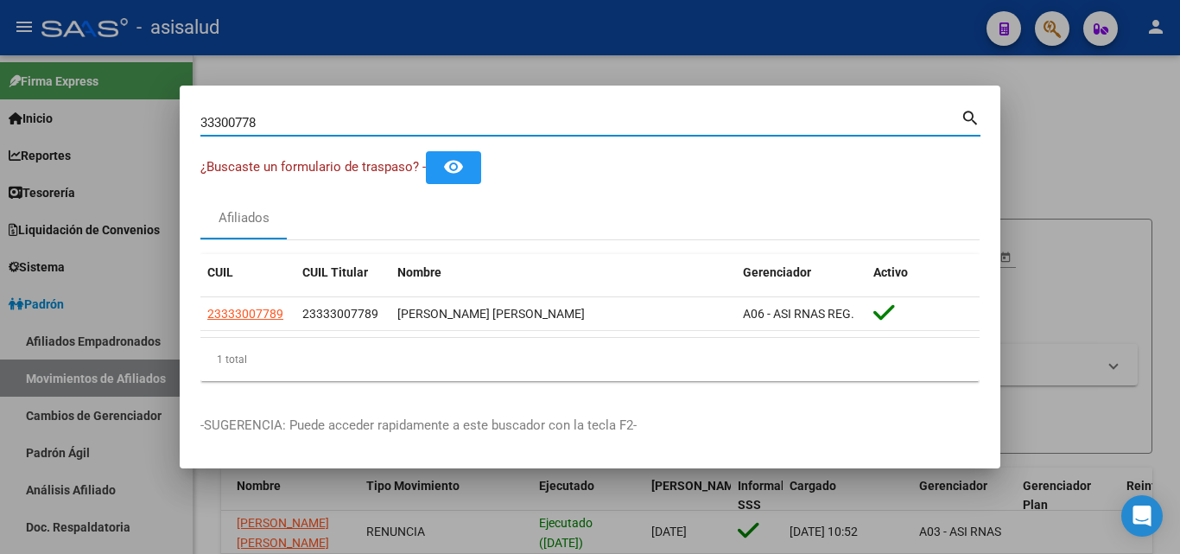
drag, startPoint x: 265, startPoint y: 123, endPoint x: 131, endPoint y: 112, distance: 134.3
click at [131, 112] on div "33300778 Buscar (apellido, dni, cuil, nro traspaso, cuit, obra social) search ¿…" at bounding box center [590, 277] width 1180 height 554
paste input "8394216"
type input "38394216"
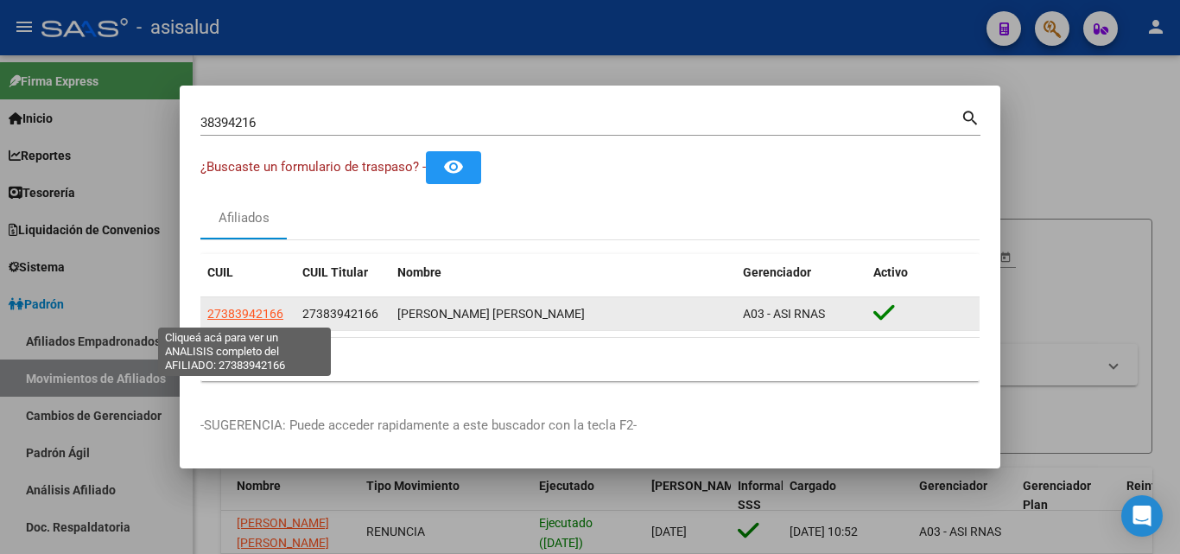
click at [230, 313] on span "27383942166" at bounding box center [245, 314] width 76 height 14
type textarea "27383942166"
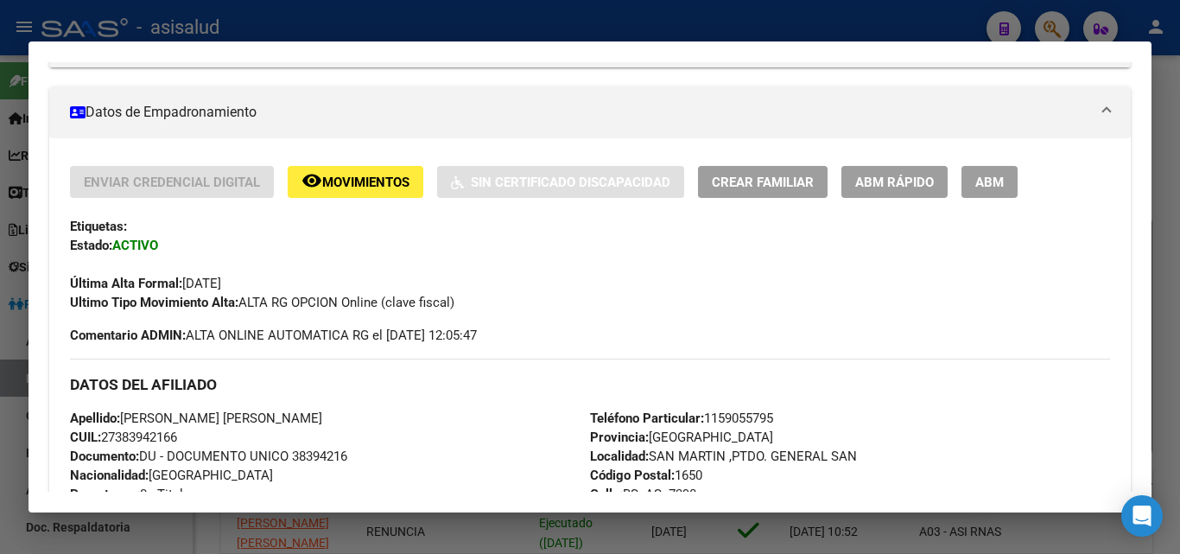
scroll to position [259, 0]
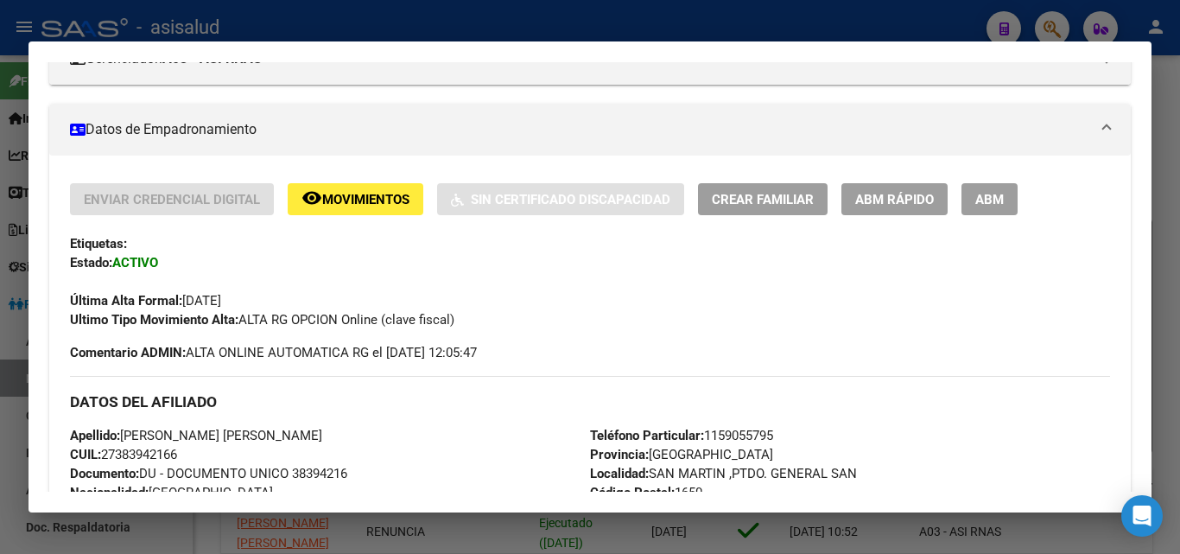
click at [859, 199] on span "ABM Rápido" at bounding box center [894, 200] width 79 height 16
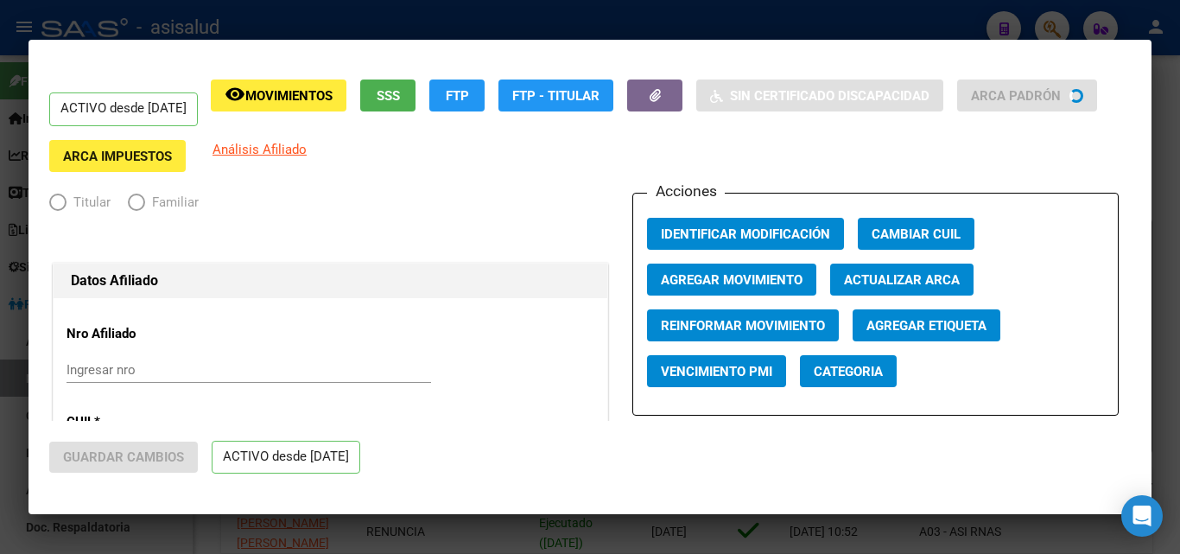
radio input "true"
type input "30-51897628-8"
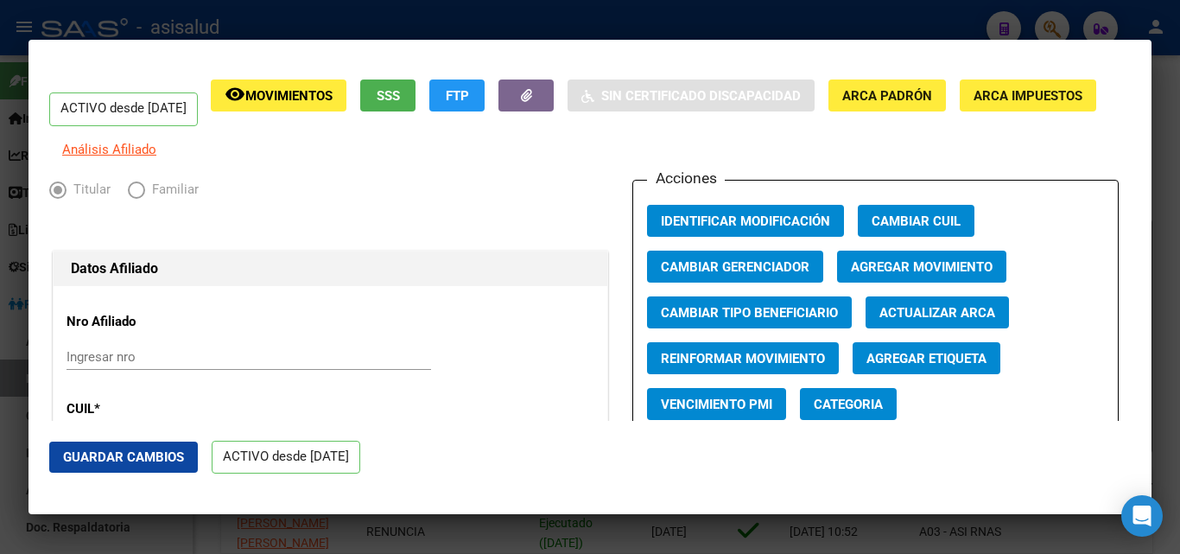
click at [971, 320] on span "Actualizar ARCA" at bounding box center [937, 313] width 116 height 16
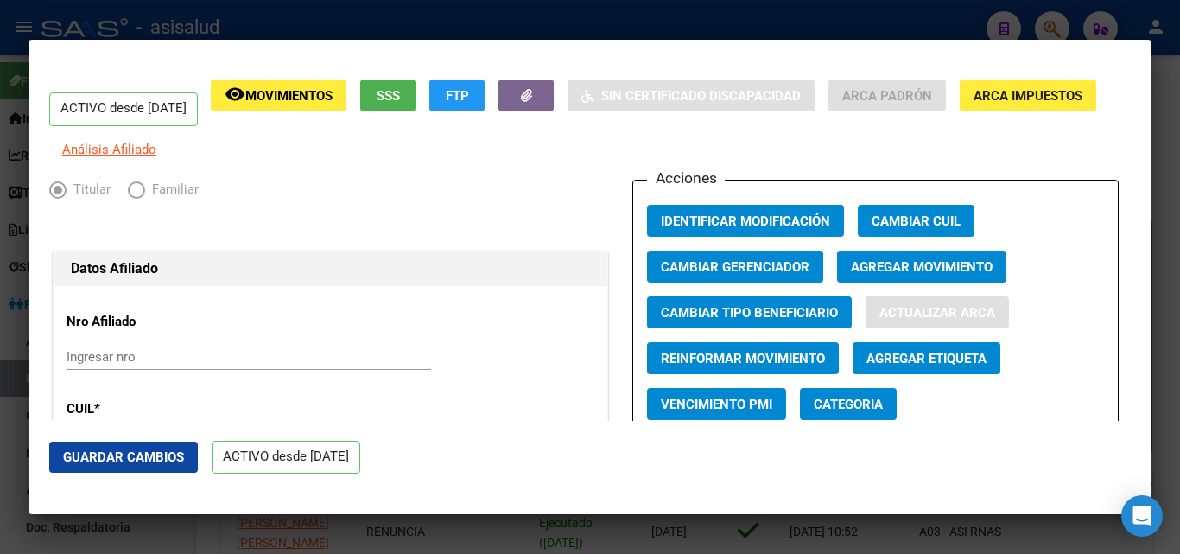
type input "[PERSON_NAME] [PERSON_NAME]"
type input "[DATE]"
type input "[PERSON_NAME]"
type input "1655"
type input "[PERSON_NAME]"
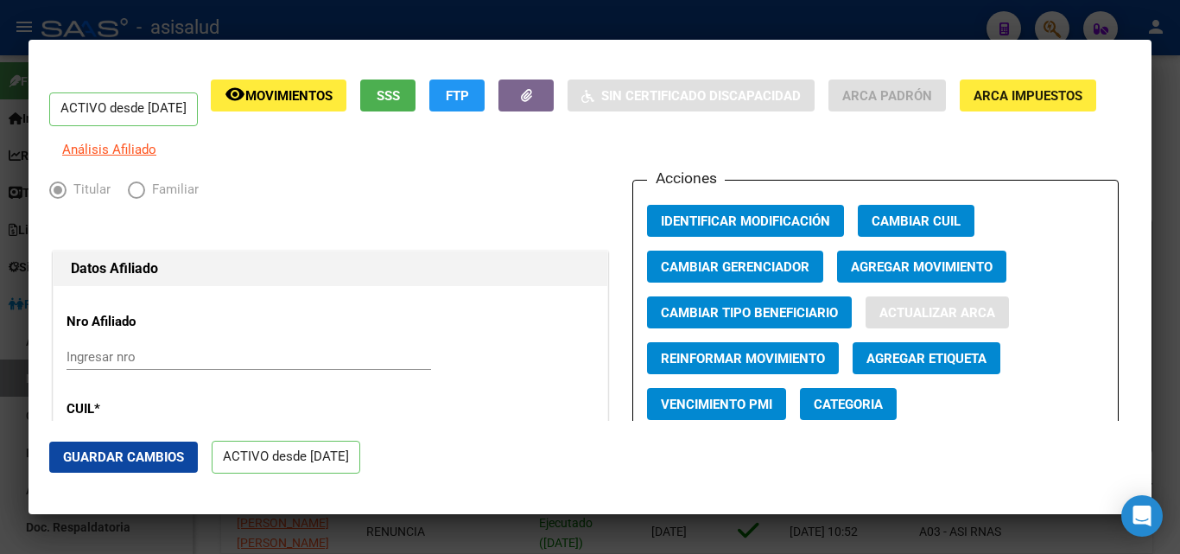
type input "896"
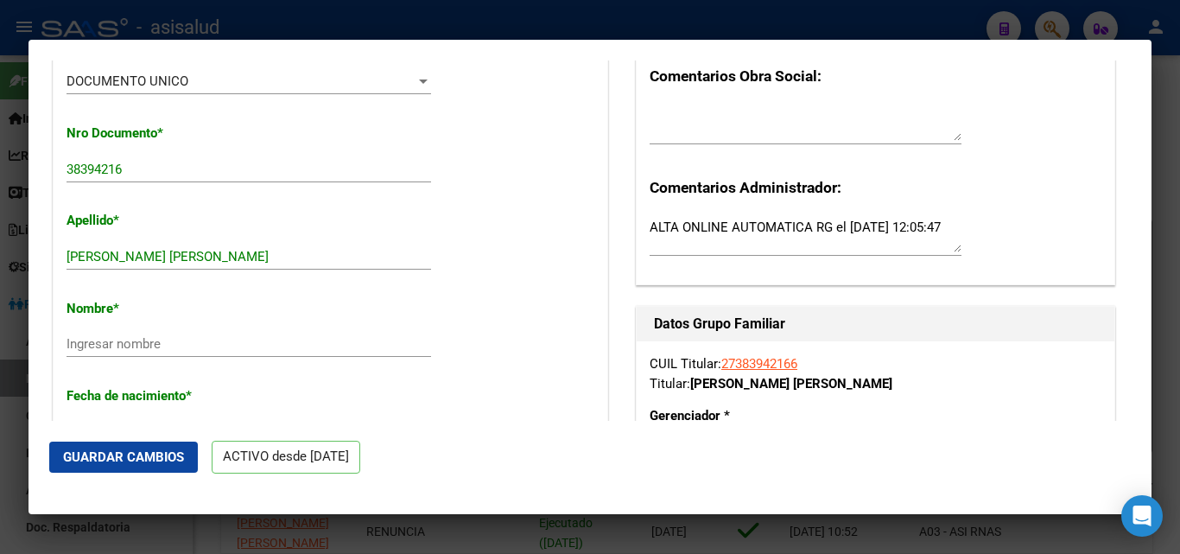
scroll to position [432, 0]
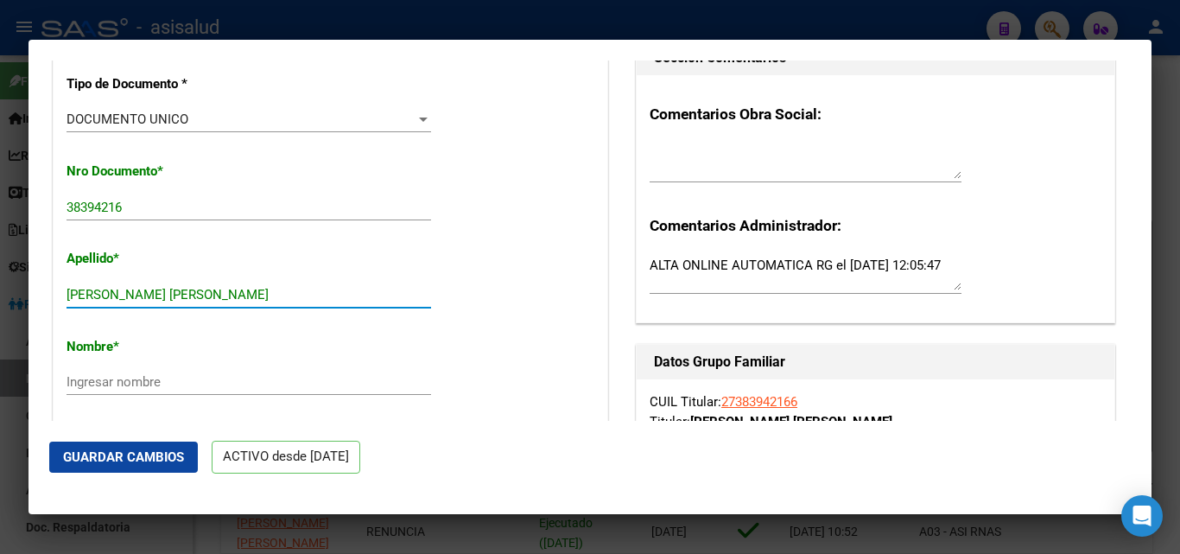
drag, startPoint x: 247, startPoint y: 311, endPoint x: 129, endPoint y: 302, distance: 118.6
click at [129, 302] on input "[PERSON_NAME] [PERSON_NAME]" at bounding box center [248, 295] width 364 height 16
type input "[PERSON_NAME]"
click at [117, 389] on input "Ingresar nombre" at bounding box center [248, 382] width 364 height 16
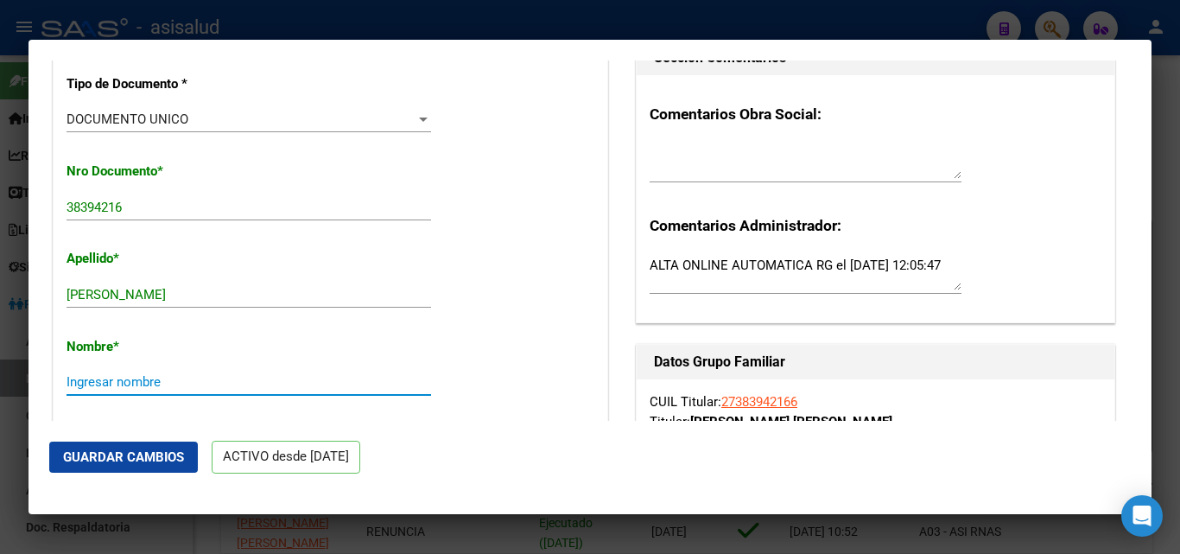
paste input "[PERSON_NAME] [PERSON_NAME]"
type input "[PERSON_NAME] [PERSON_NAME]"
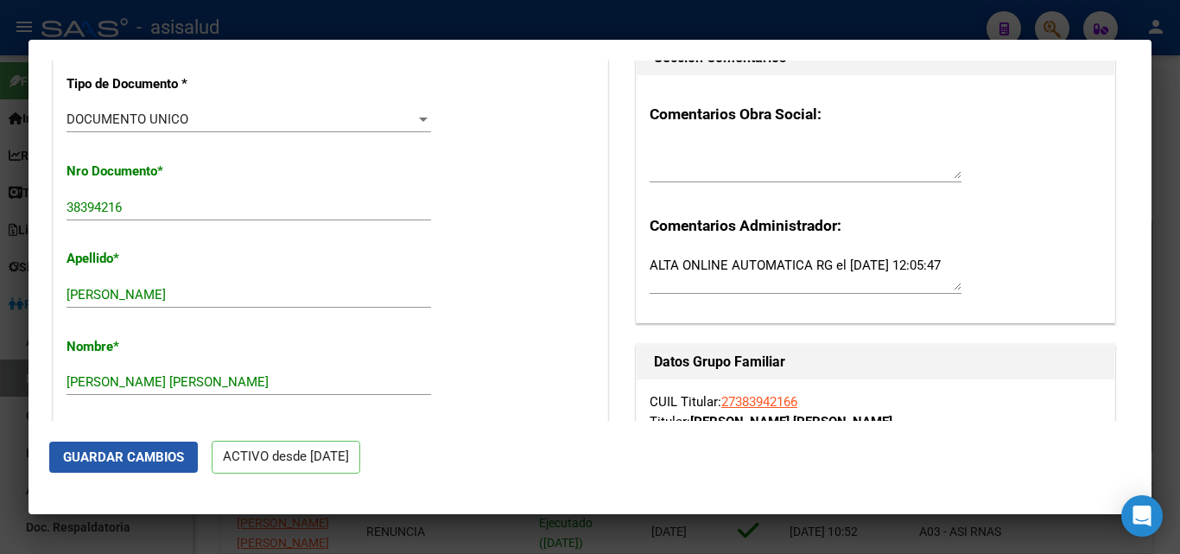
click at [149, 454] on span "Guardar Cambios" at bounding box center [123, 457] width 121 height 16
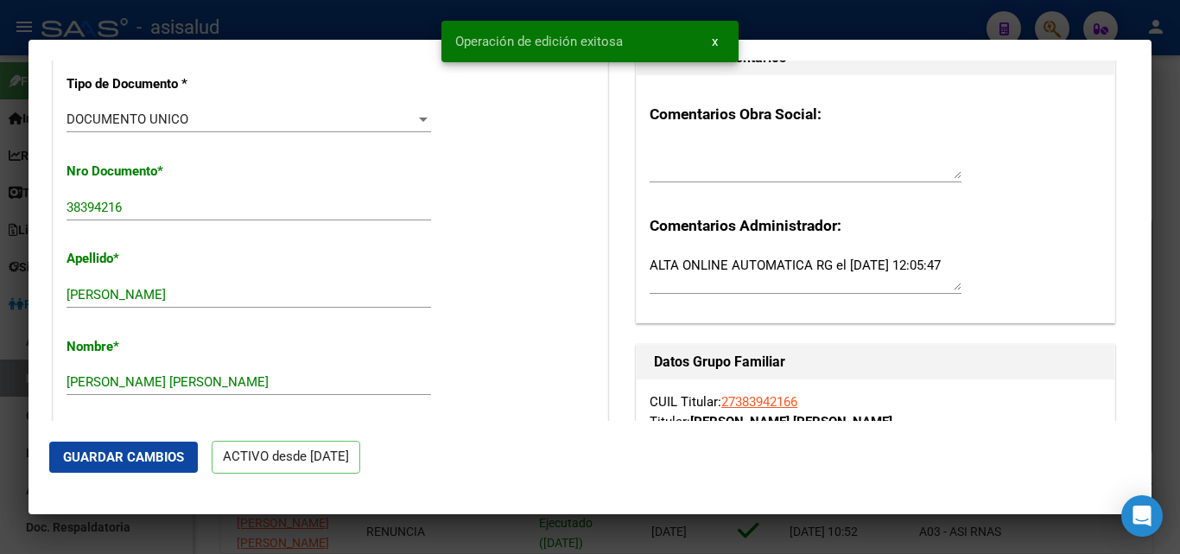
click at [425, 35] on div "Operación de edición exitosa x" at bounding box center [590, 41] width 339 height 83
click at [402, 13] on div at bounding box center [590, 277] width 1180 height 554
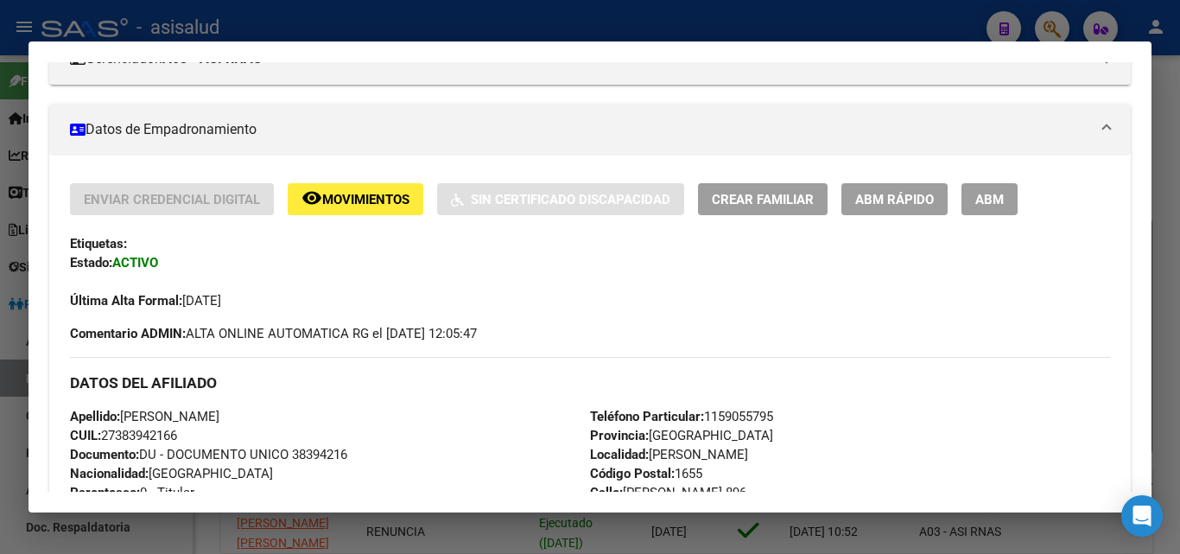
click at [377, 27] on div at bounding box center [590, 277] width 1180 height 554
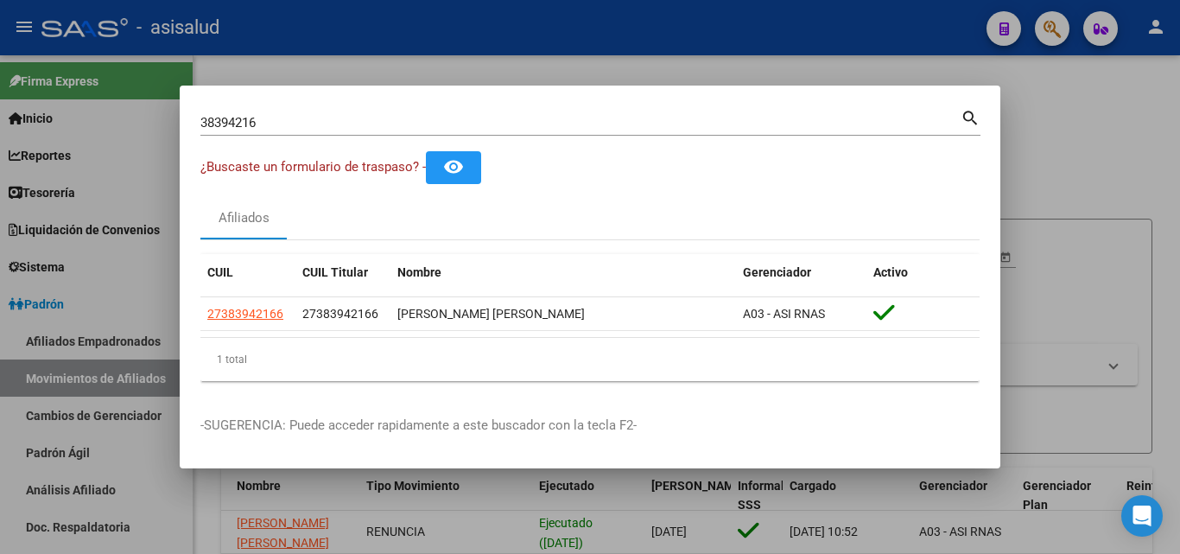
click at [482, 69] on div at bounding box center [590, 277] width 1180 height 554
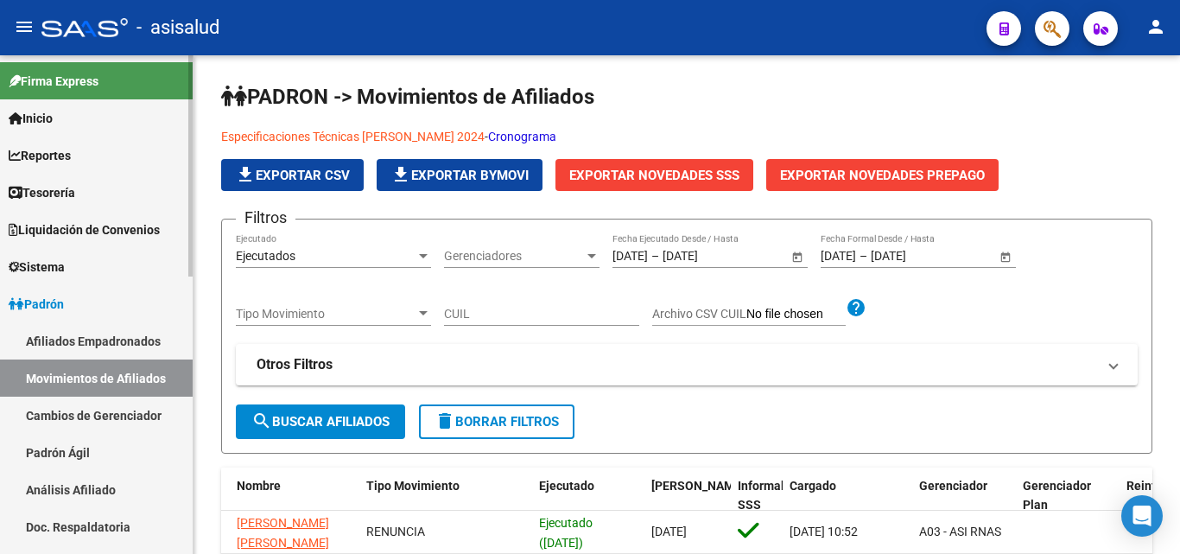
click at [94, 386] on link "Movimientos de Afiliados" at bounding box center [96, 377] width 193 height 37
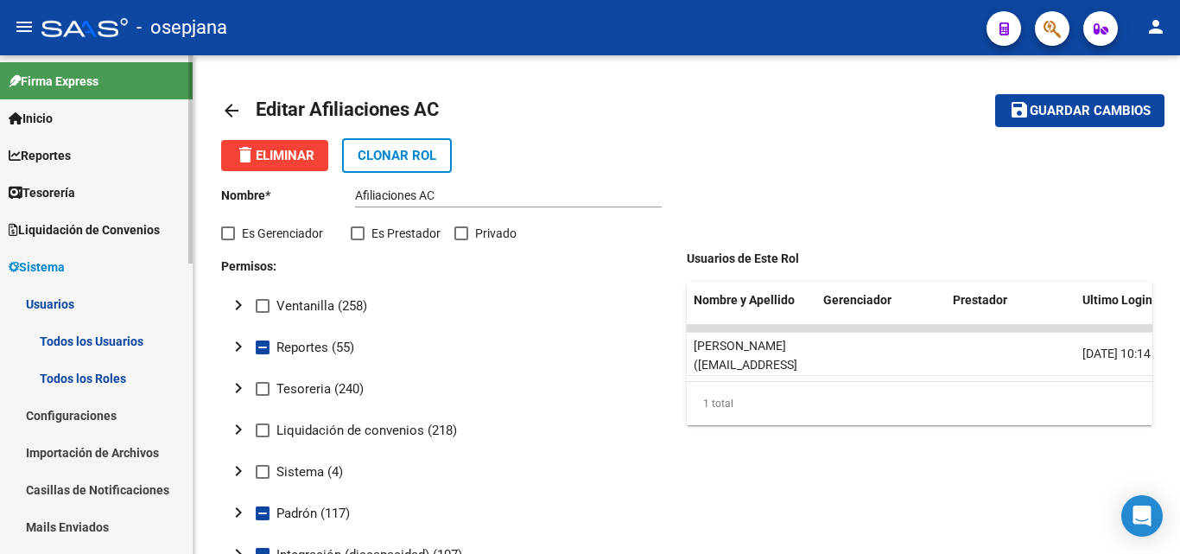
drag, startPoint x: 47, startPoint y: 267, endPoint x: 163, endPoint y: 216, distance: 126.4
click at [48, 267] on span "Sistema" at bounding box center [37, 266] width 56 height 19
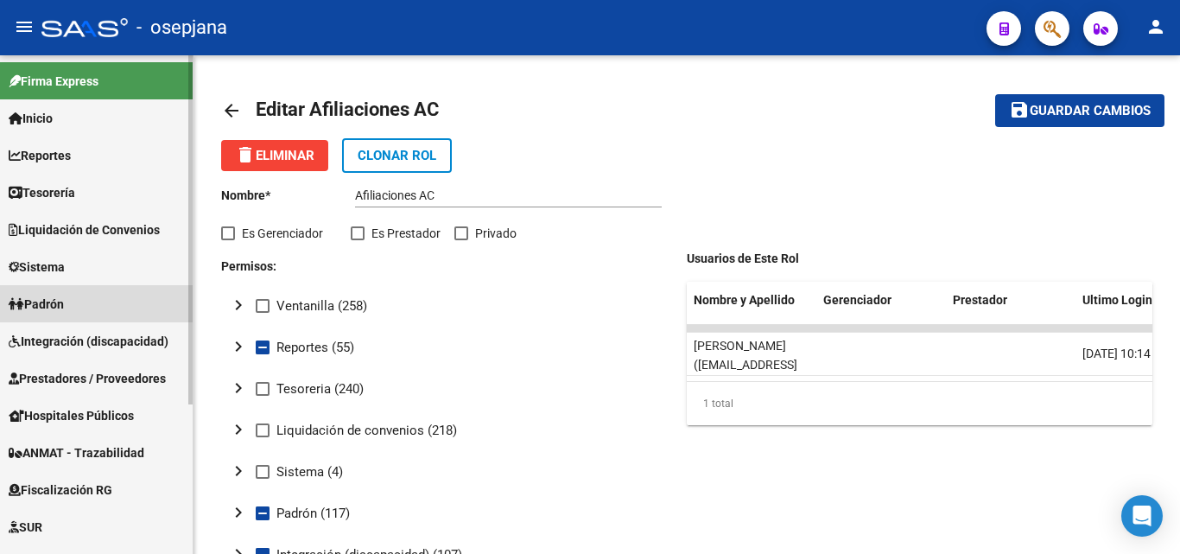
click at [64, 309] on span "Padrón" at bounding box center [36, 303] width 55 height 19
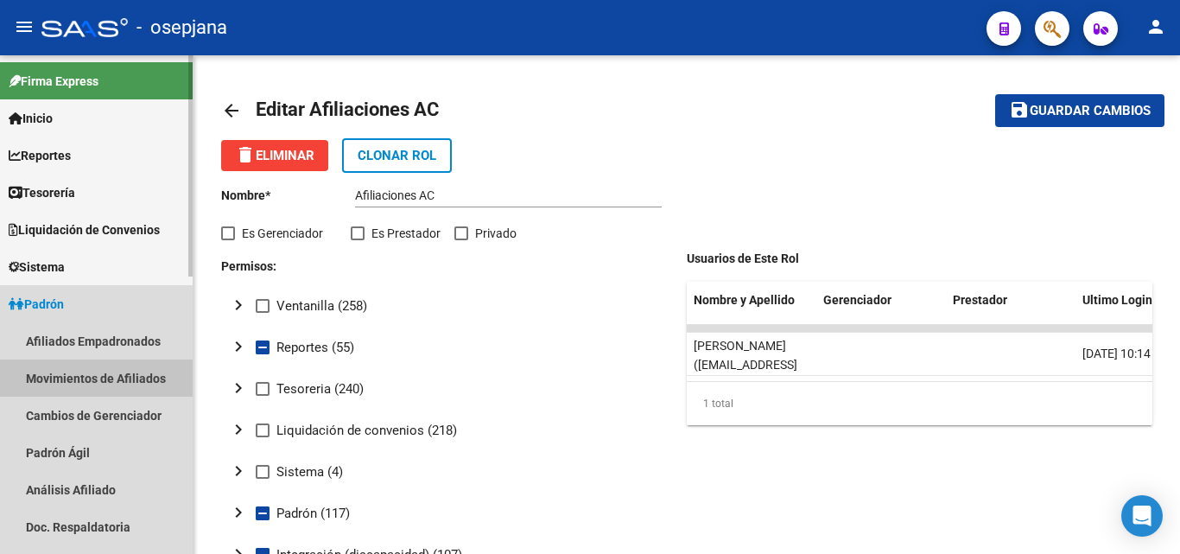
click at [111, 377] on link "Movimientos de Afiliados" at bounding box center [96, 377] width 193 height 37
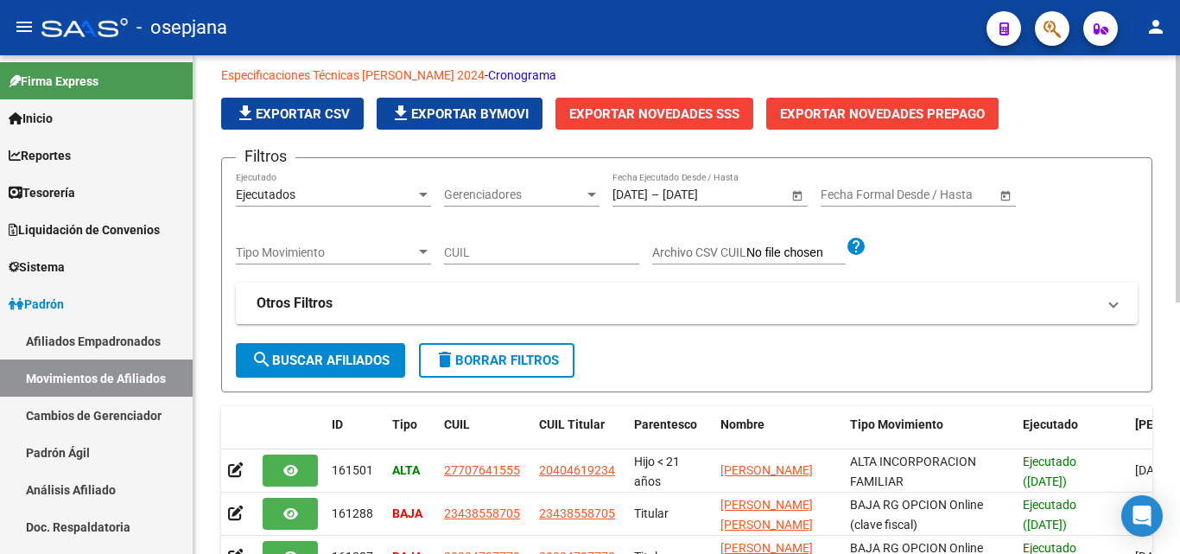
scroll to position [86, 0]
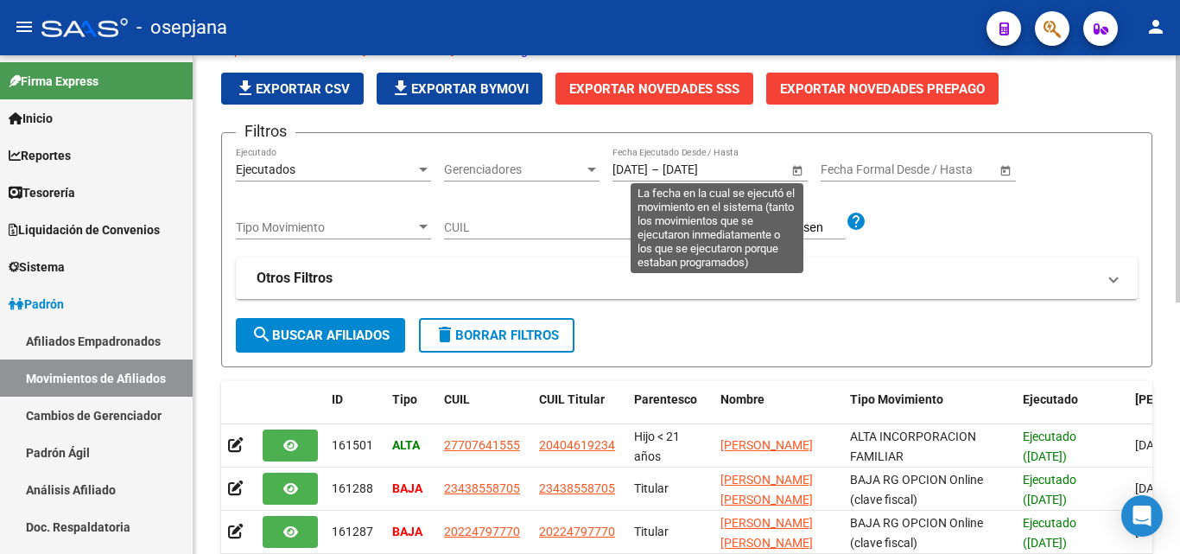
click at [794, 167] on span "Open calendar" at bounding box center [796, 169] width 41 height 41
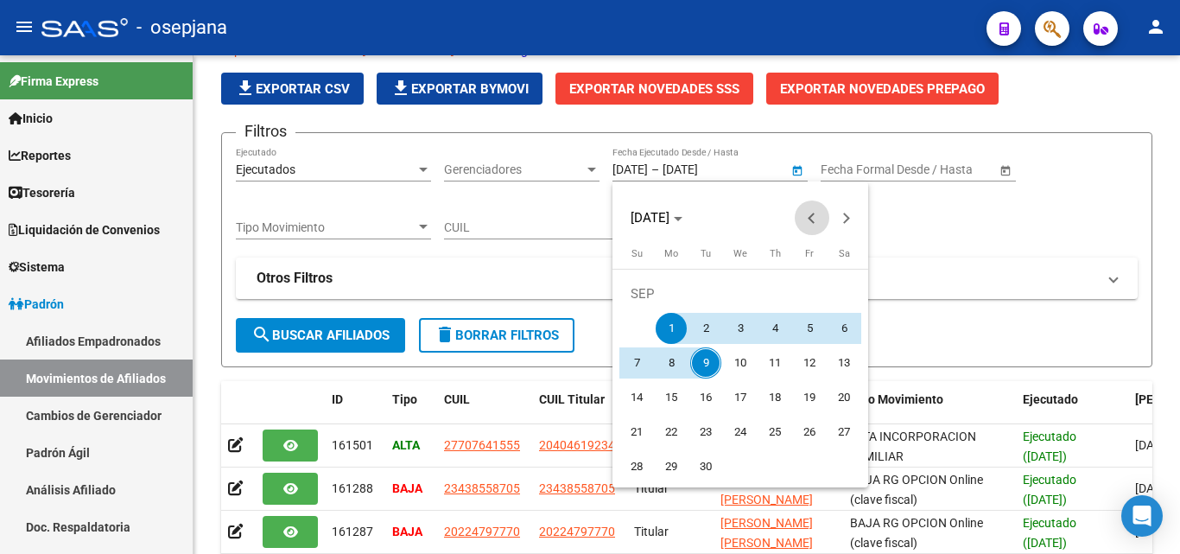
click at [810, 218] on button "Previous month" at bounding box center [812, 217] width 35 height 35
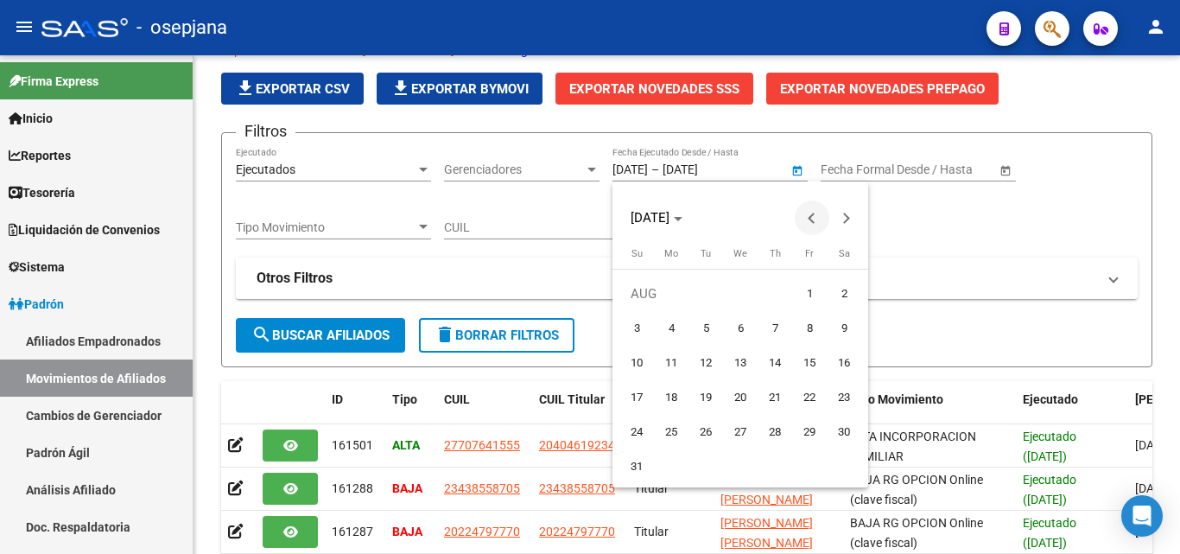
click at [810, 218] on button "Previous month" at bounding box center [812, 217] width 35 height 35
click at [700, 324] on span "1" at bounding box center [705, 328] width 31 height 31
type input "[DATE]"
click at [853, 218] on span "Next month" at bounding box center [846, 217] width 35 height 35
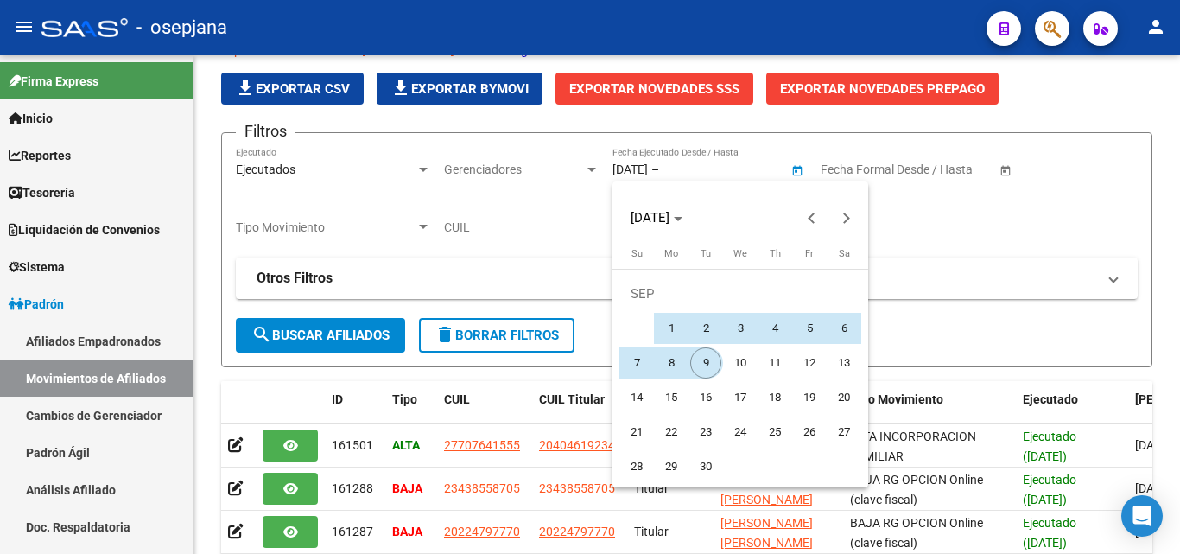
click at [708, 359] on span "9" at bounding box center [705, 362] width 31 height 31
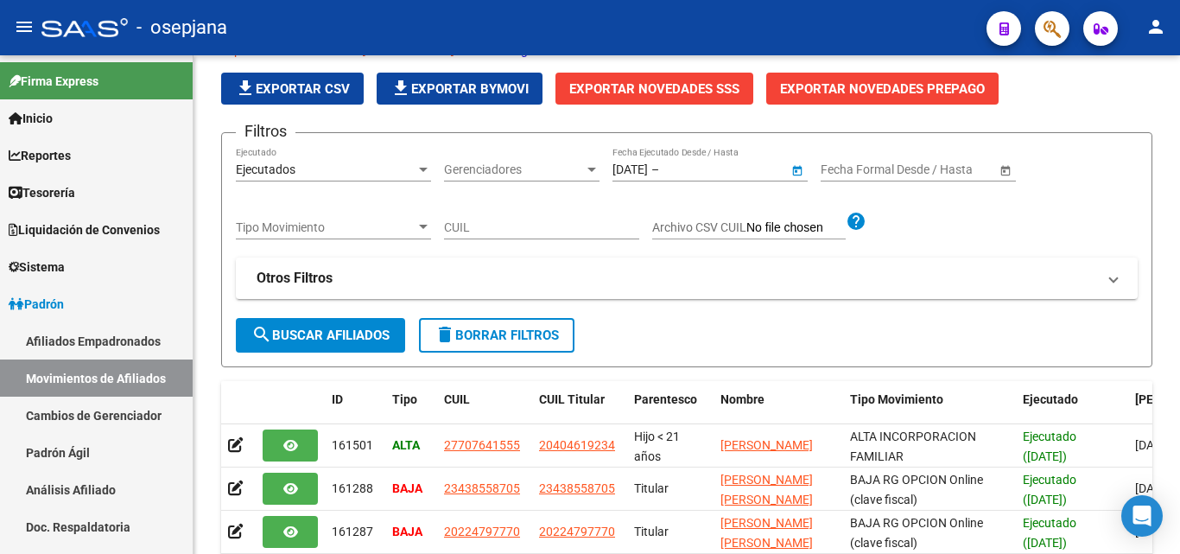
type input "[DATE]"
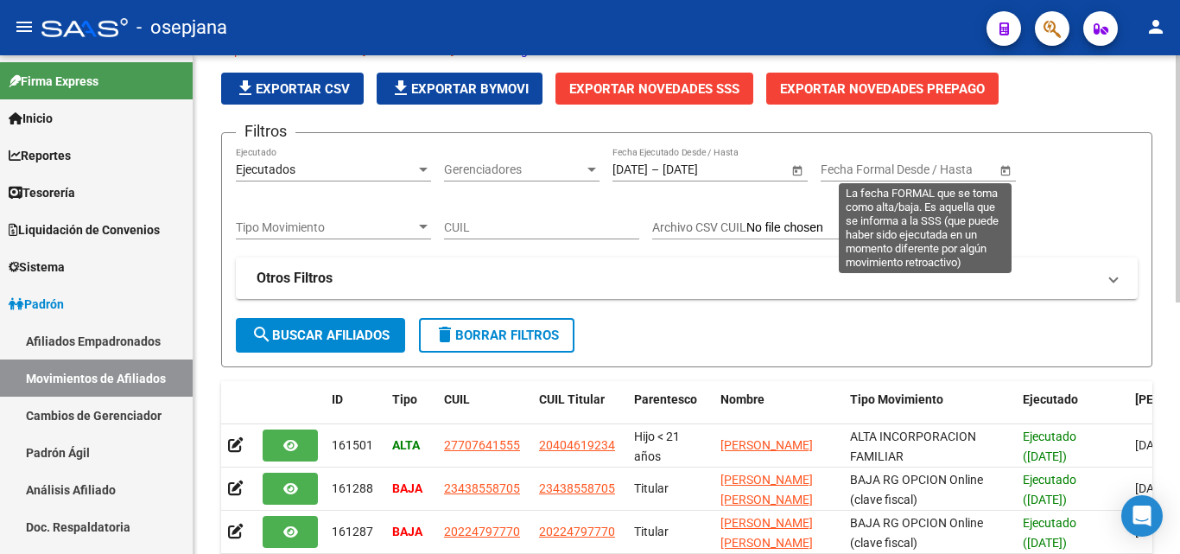
click at [1003, 169] on span "Open calendar" at bounding box center [1005, 169] width 41 height 41
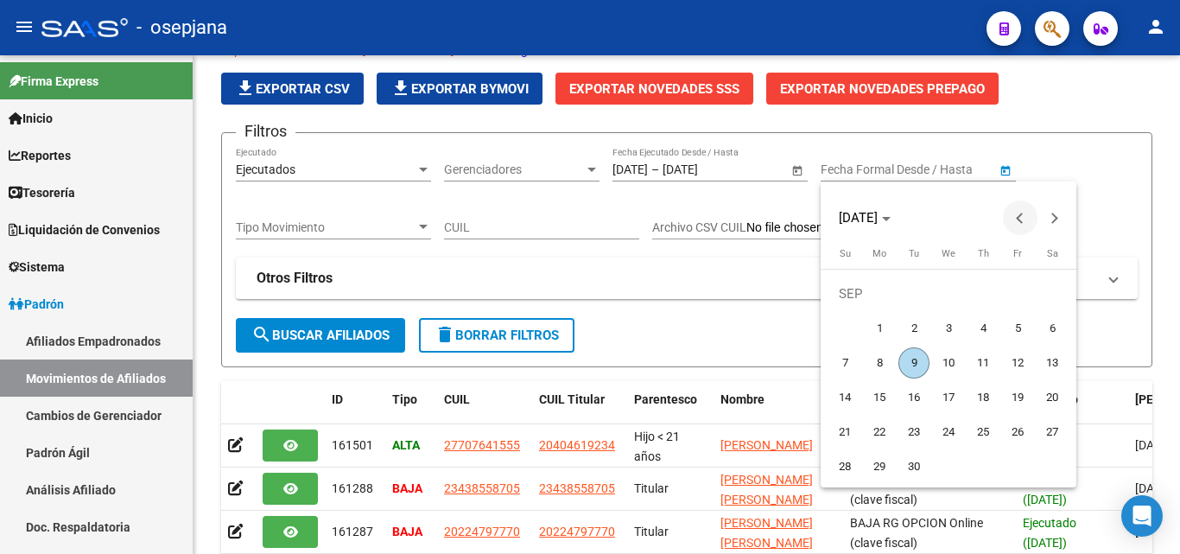
click at [1020, 219] on button "Previous month" at bounding box center [1020, 217] width 35 height 35
drag, startPoint x: 906, startPoint y: 323, endPoint x: 928, endPoint y: 311, distance: 25.5
click at [907, 323] on span "1" at bounding box center [913, 328] width 31 height 31
type input "[DATE]"
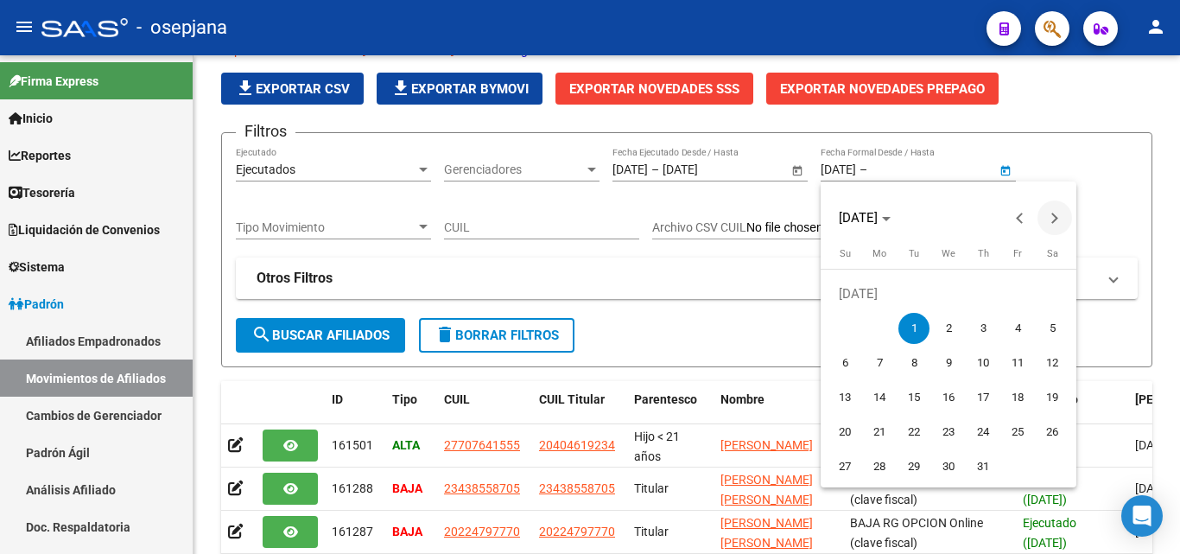
click at [1061, 211] on span "Next month" at bounding box center [1054, 217] width 35 height 35
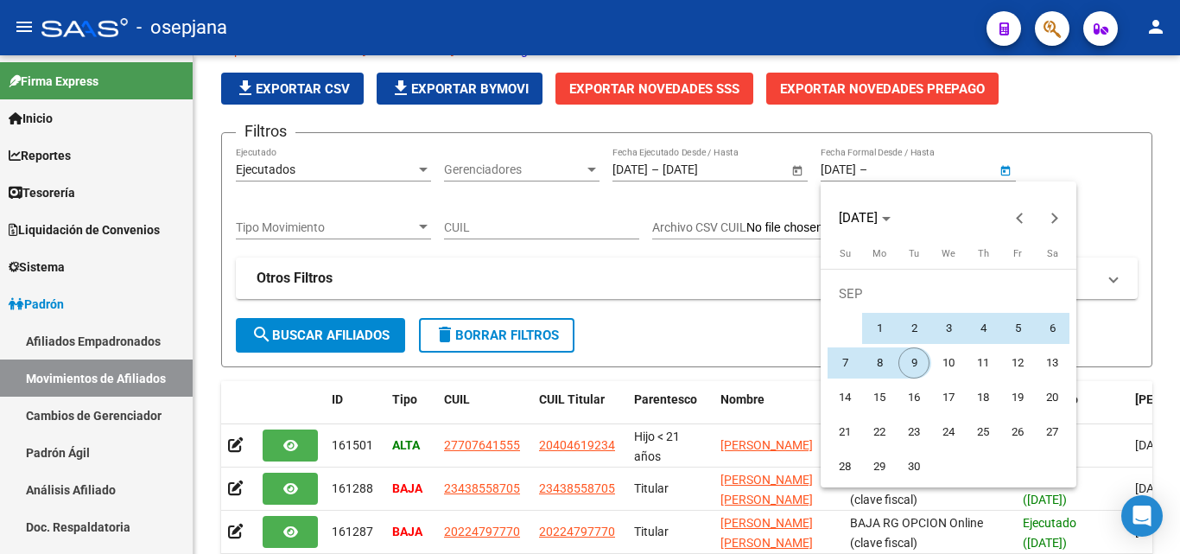
click at [916, 366] on span "9" at bounding box center [913, 362] width 31 height 31
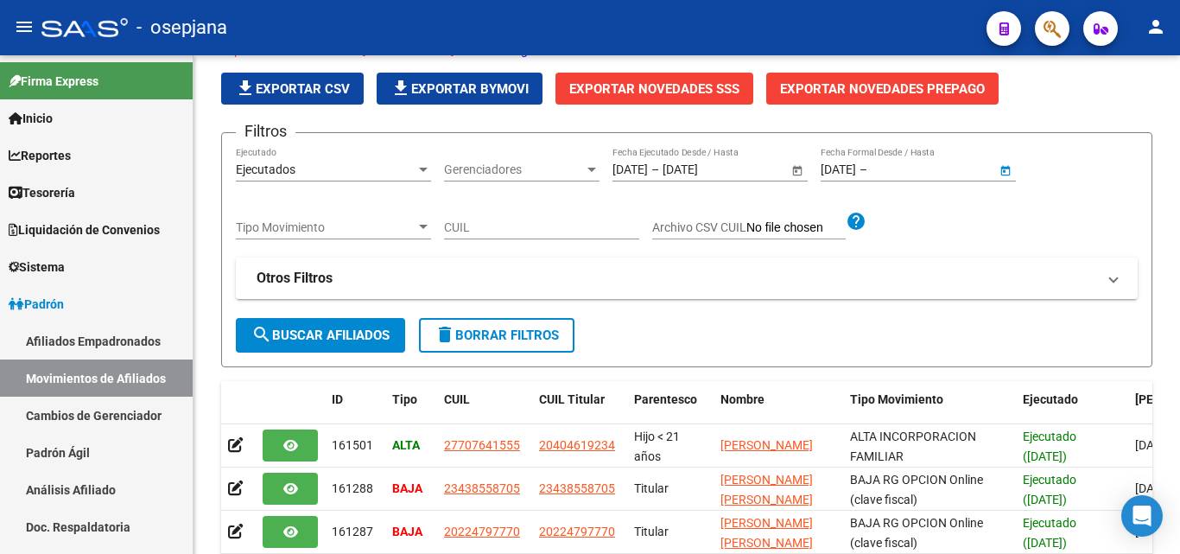
type input "[DATE]"
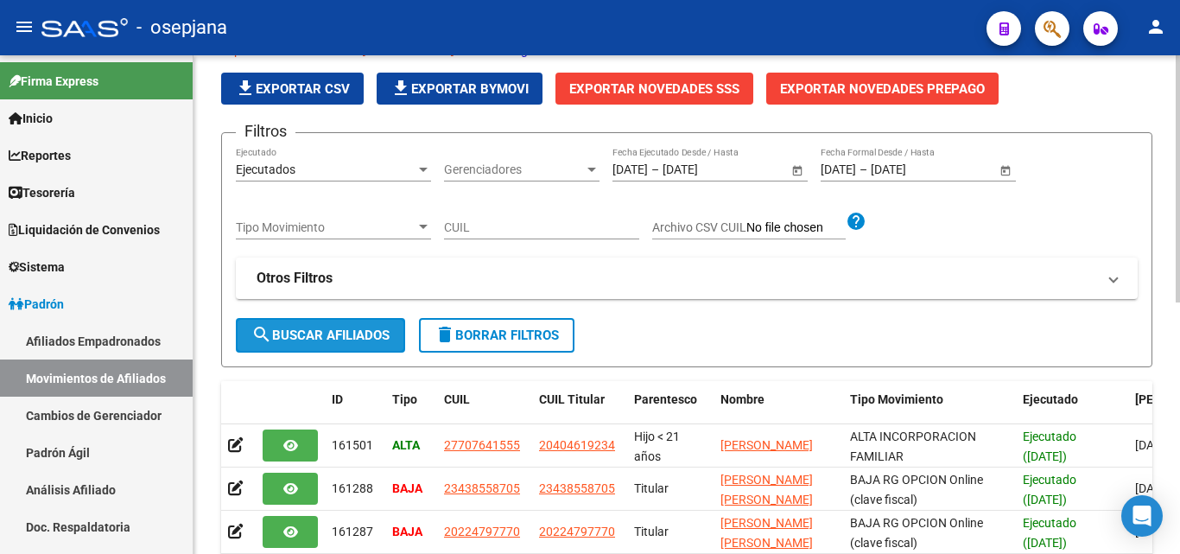
click at [377, 339] on span "search Buscar Afiliados" at bounding box center [320, 335] width 138 height 16
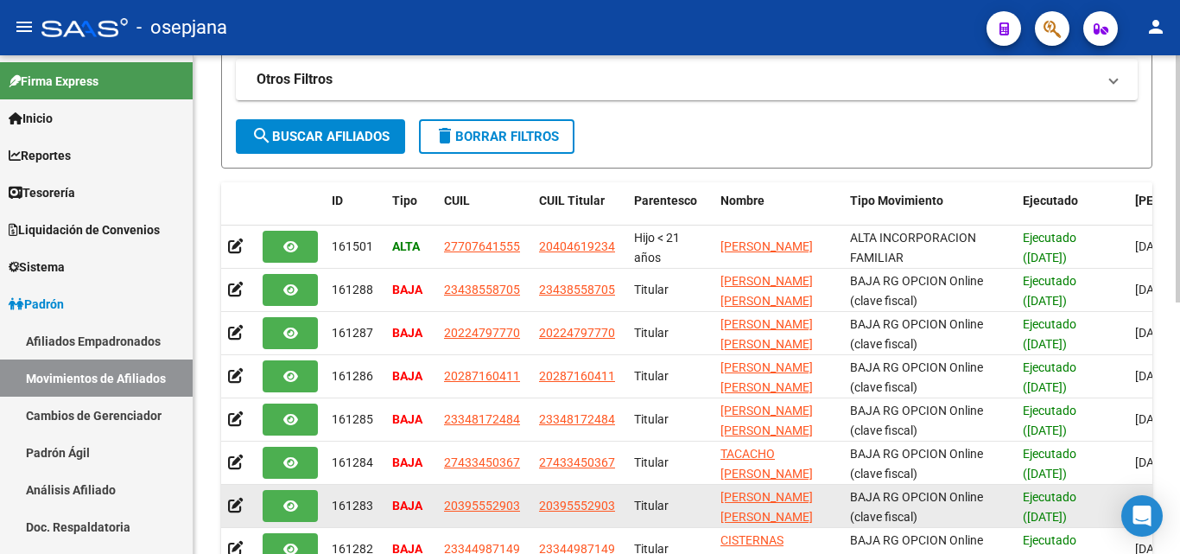
scroll to position [76, 0]
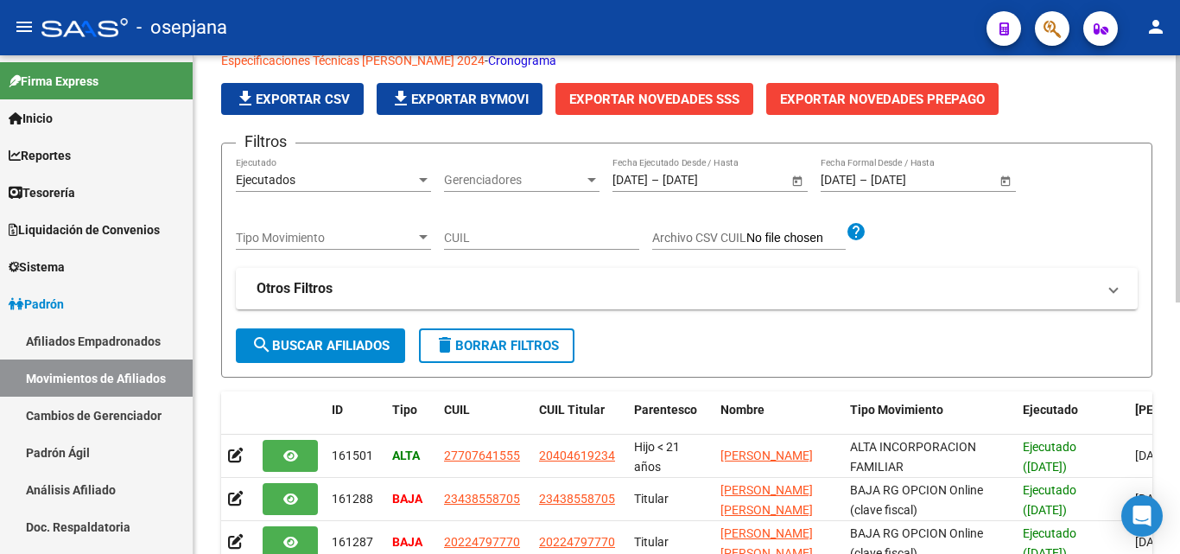
click at [649, 99] on span "Exportar Novedades SSS" at bounding box center [654, 100] width 170 height 16
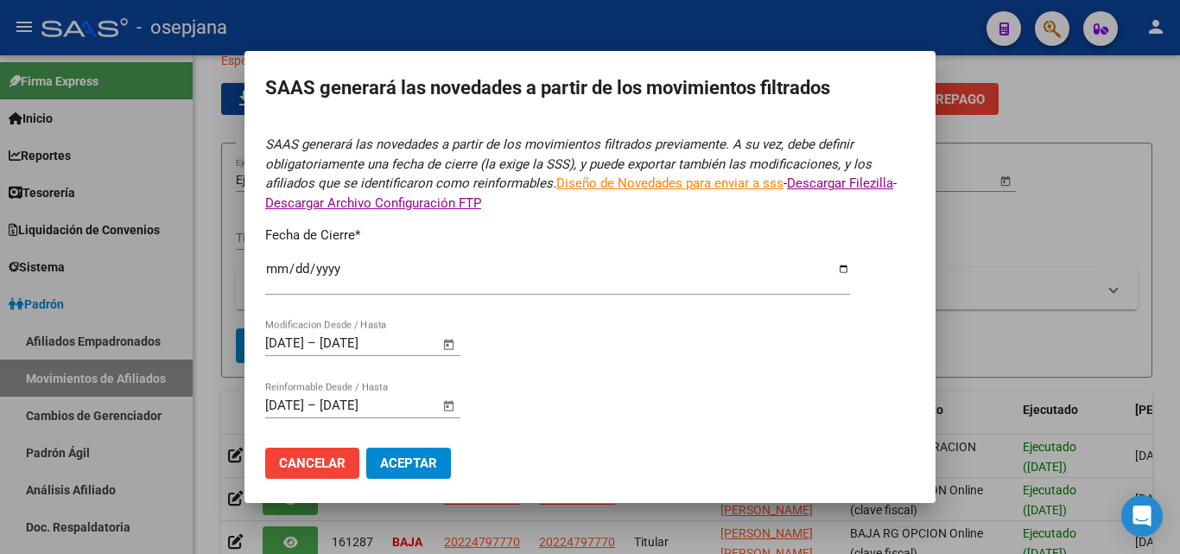
type input "[DATE]"
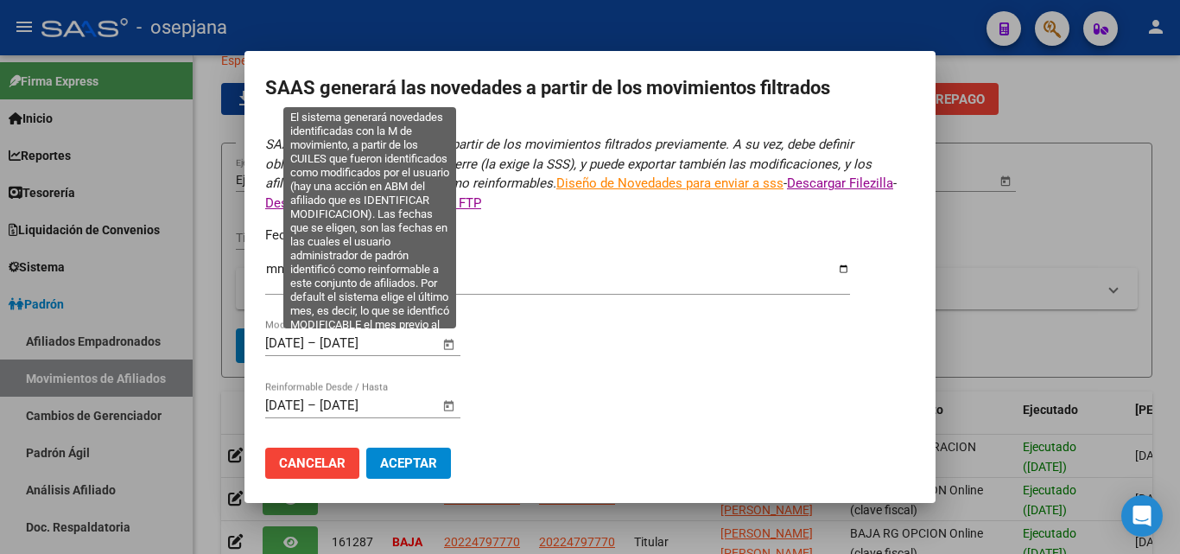
click at [448, 343] on span "Open calendar" at bounding box center [448, 343] width 41 height 41
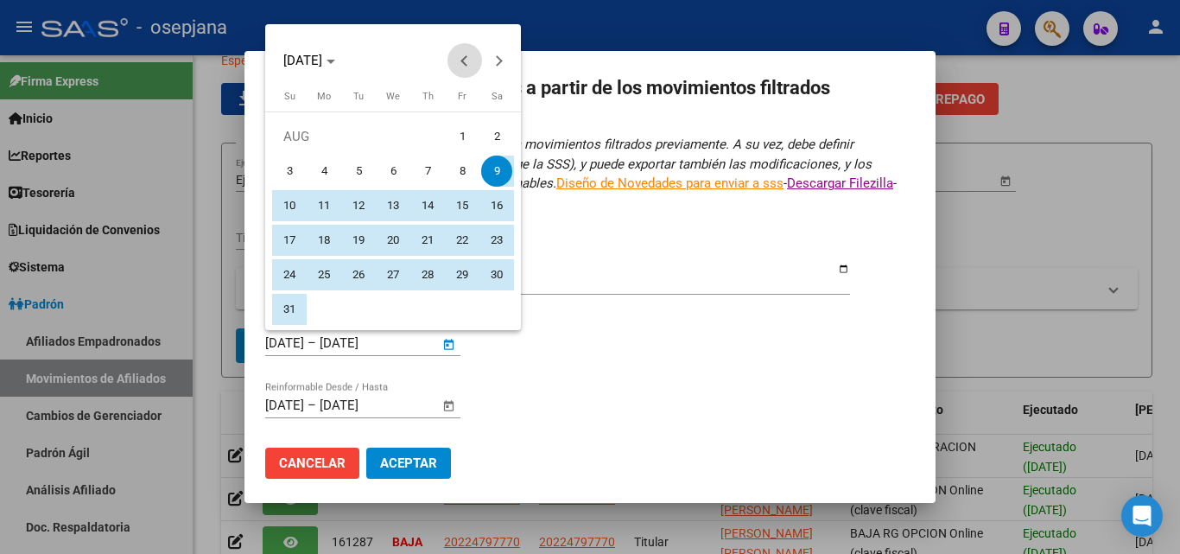
click at [459, 59] on span "Previous month" at bounding box center [464, 60] width 35 height 35
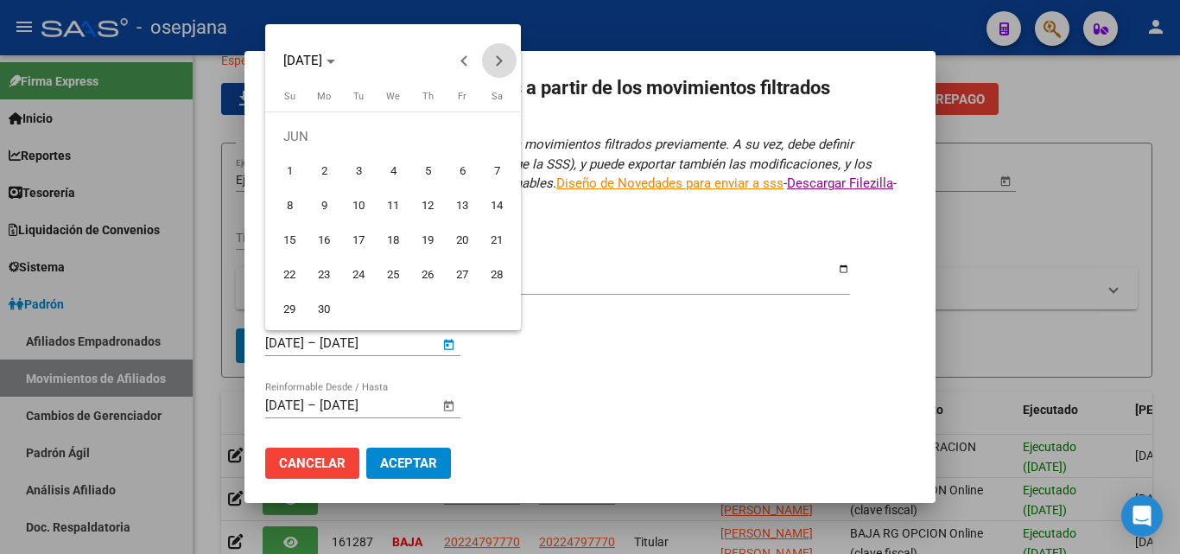
click at [503, 48] on span "Next month" at bounding box center [499, 60] width 35 height 35
click at [372, 174] on span "1" at bounding box center [358, 170] width 31 height 31
type input "[DATE]"
click at [507, 66] on span "Next month" at bounding box center [499, 60] width 35 height 35
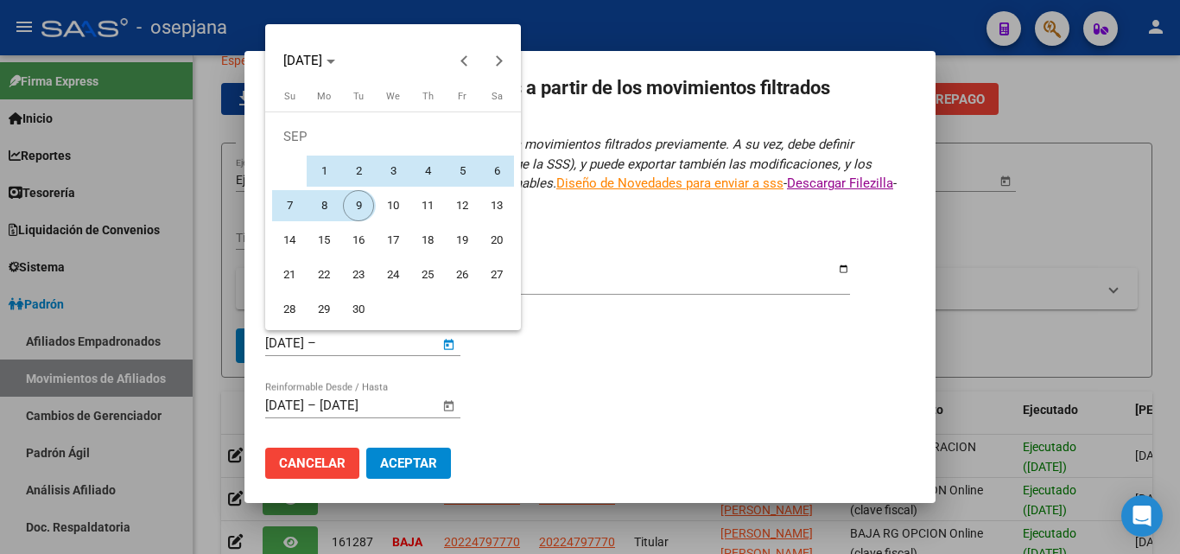
drag, startPoint x: 355, startPoint y: 206, endPoint x: 375, endPoint y: 205, distance: 19.9
click at [355, 206] on span "9" at bounding box center [358, 205] width 31 height 31
type input "[DATE]"
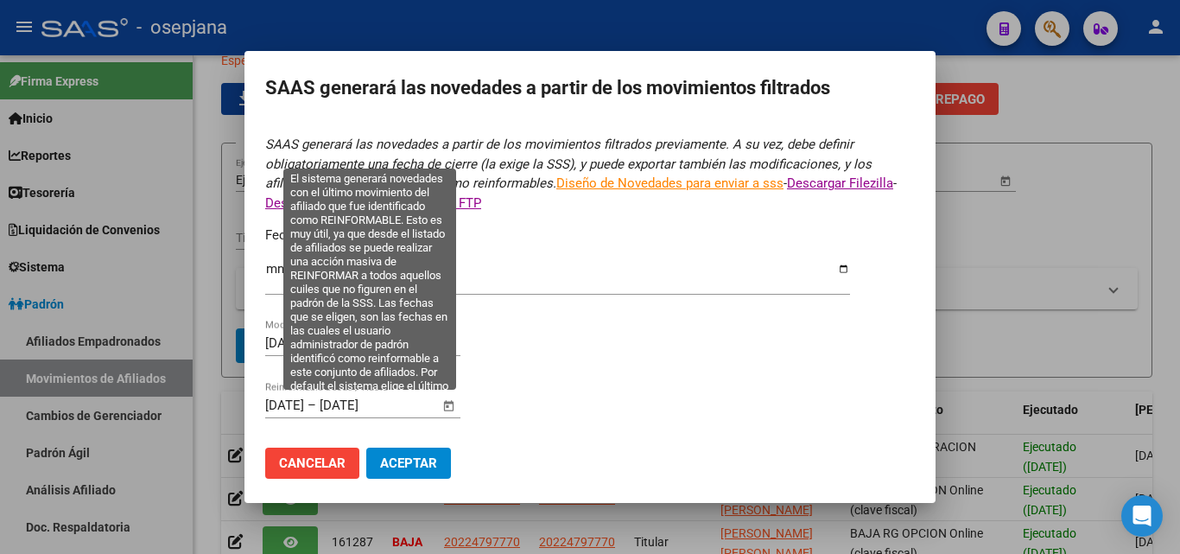
click at [451, 409] on span "Open calendar" at bounding box center [448, 405] width 41 height 41
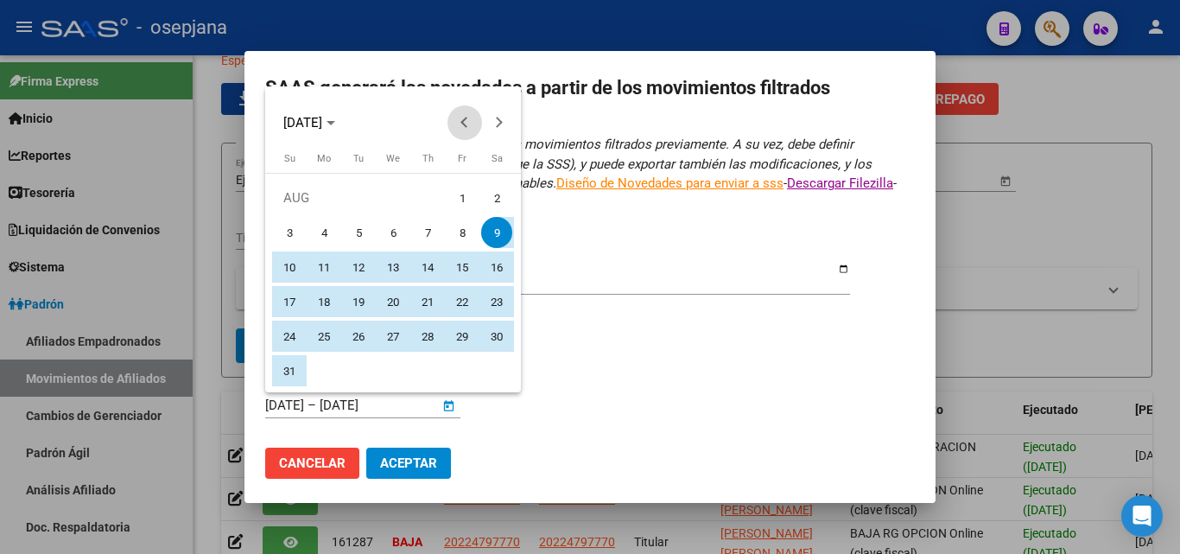
click at [472, 126] on span "Previous month" at bounding box center [464, 122] width 35 height 35
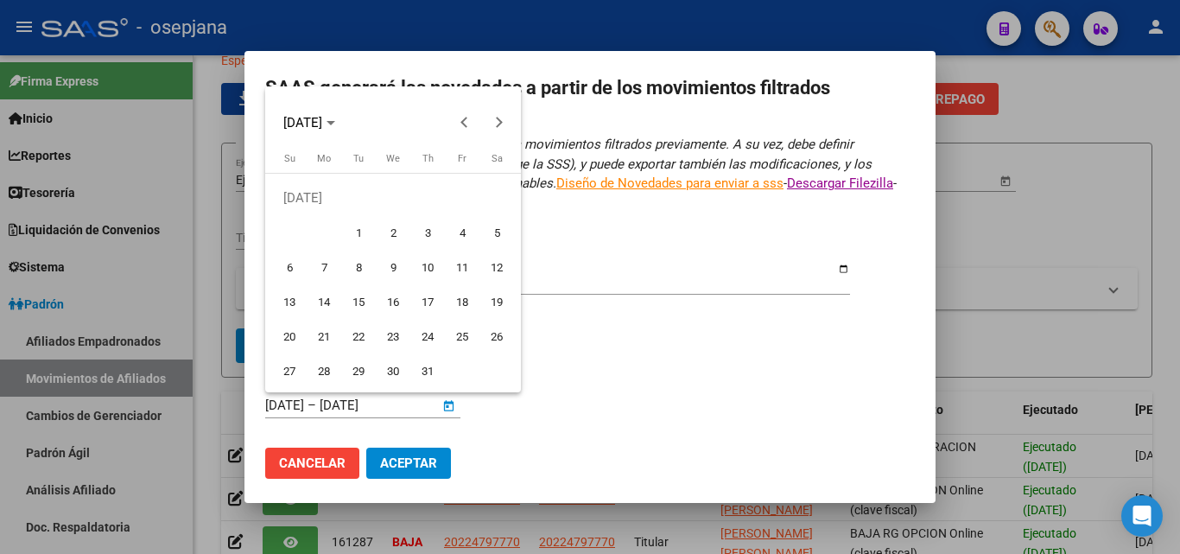
drag, startPoint x: 363, startPoint y: 229, endPoint x: 448, endPoint y: 173, distance: 102.3
click at [365, 228] on span "1" at bounding box center [358, 232] width 31 height 31
type input "[DATE]"
click at [492, 120] on button "Next month" at bounding box center [499, 122] width 35 height 35
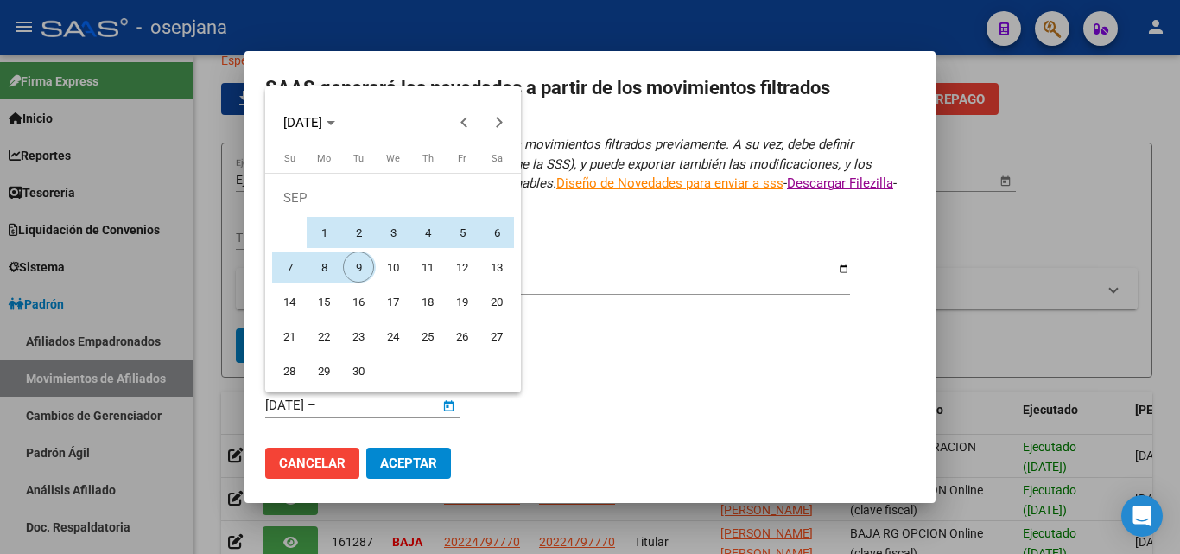
click at [361, 265] on span "9" at bounding box center [358, 266] width 31 height 31
type input "[DATE]"
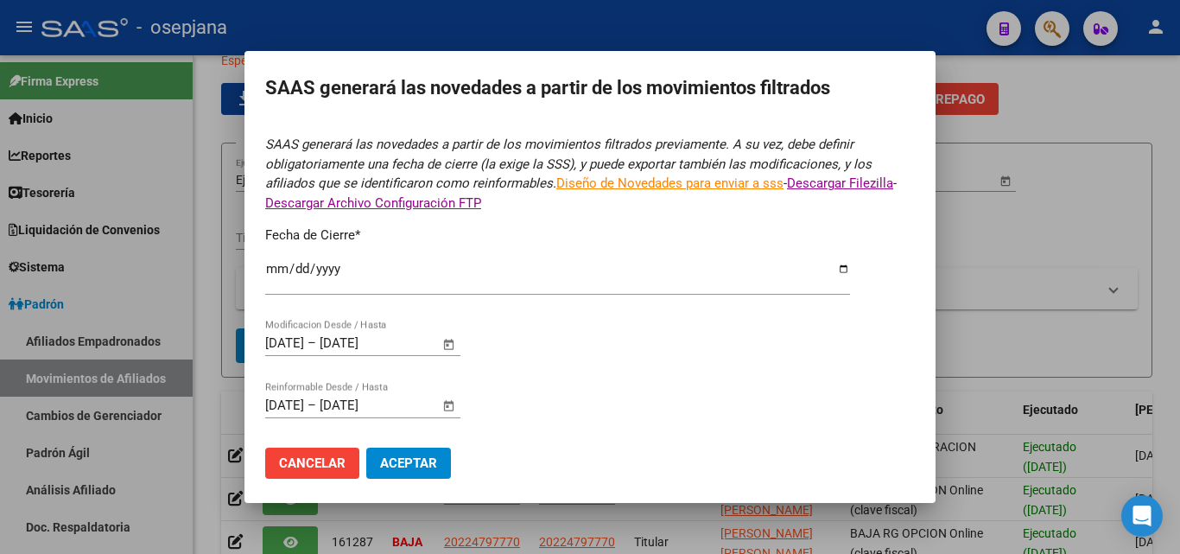
click at [429, 468] on span "Aceptar" at bounding box center [408, 463] width 57 height 16
